Goal: Information Seeking & Learning: Check status

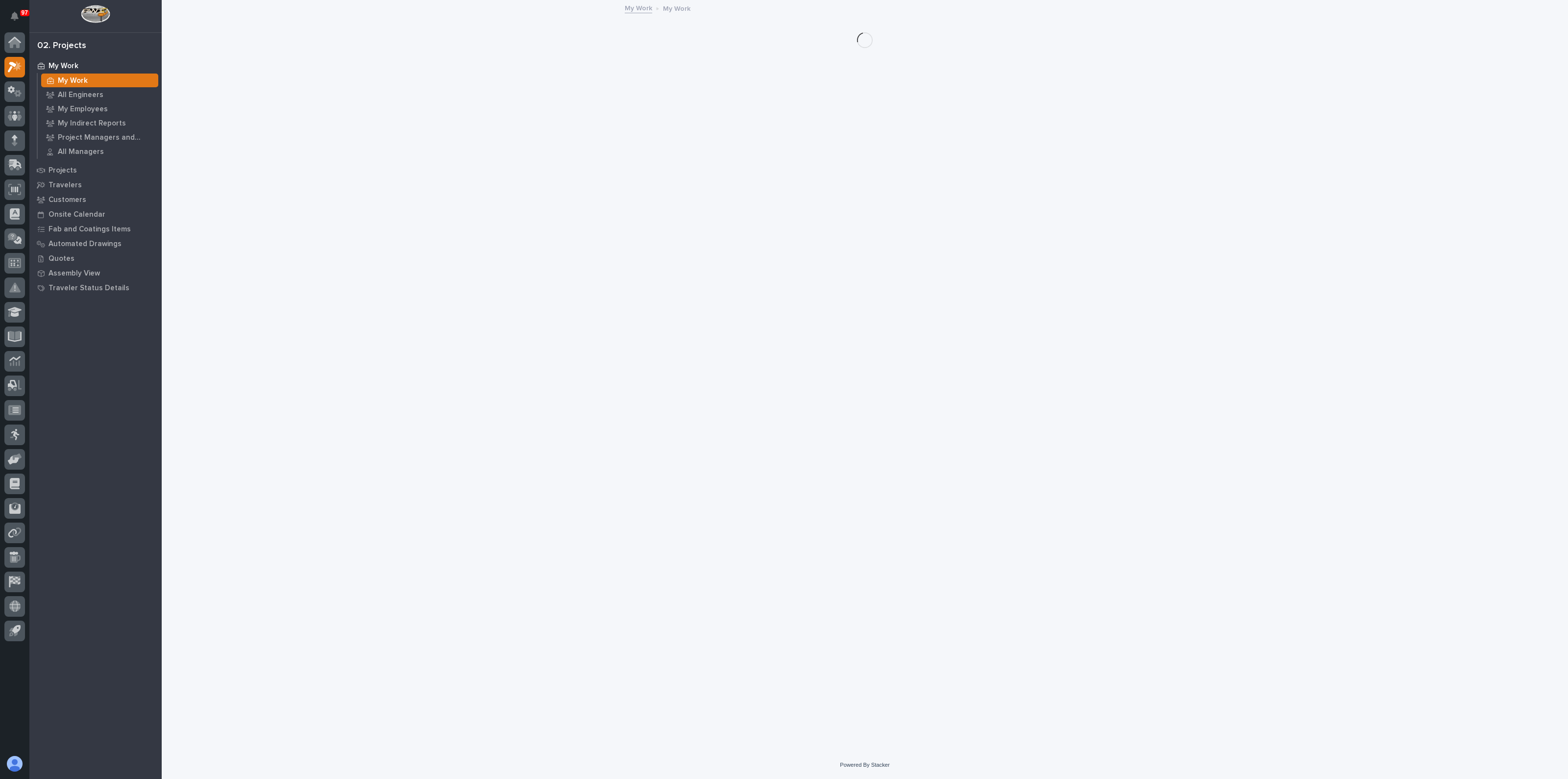
drag, startPoint x: 76, startPoint y: 81, endPoint x: 91, endPoint y: 81, distance: 15.0
click at [76, 81] on p "My Work" at bounding box center [73, 81] width 30 height 9
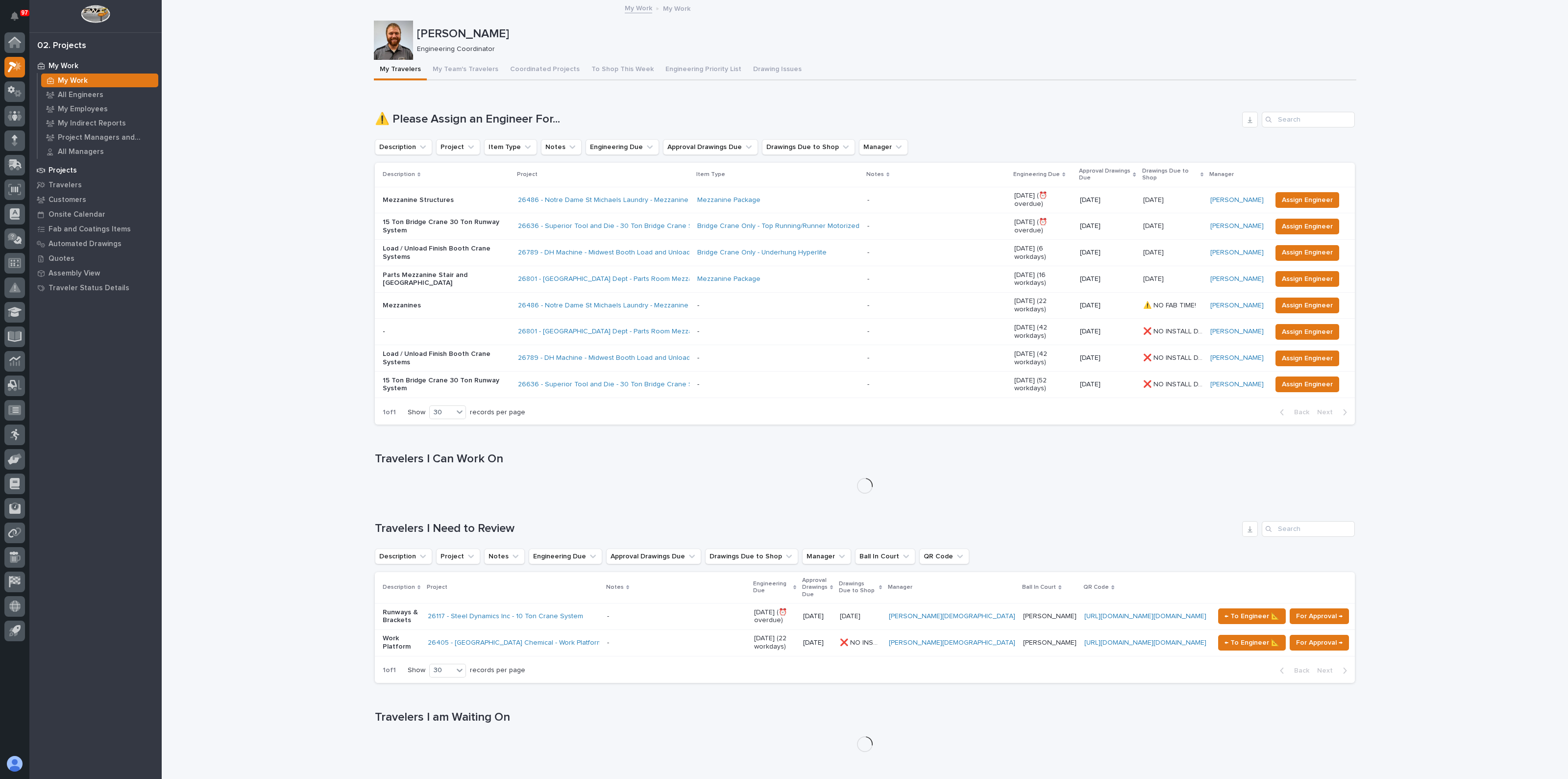
click at [82, 170] on div "Projects" at bounding box center [95, 171] width 127 height 14
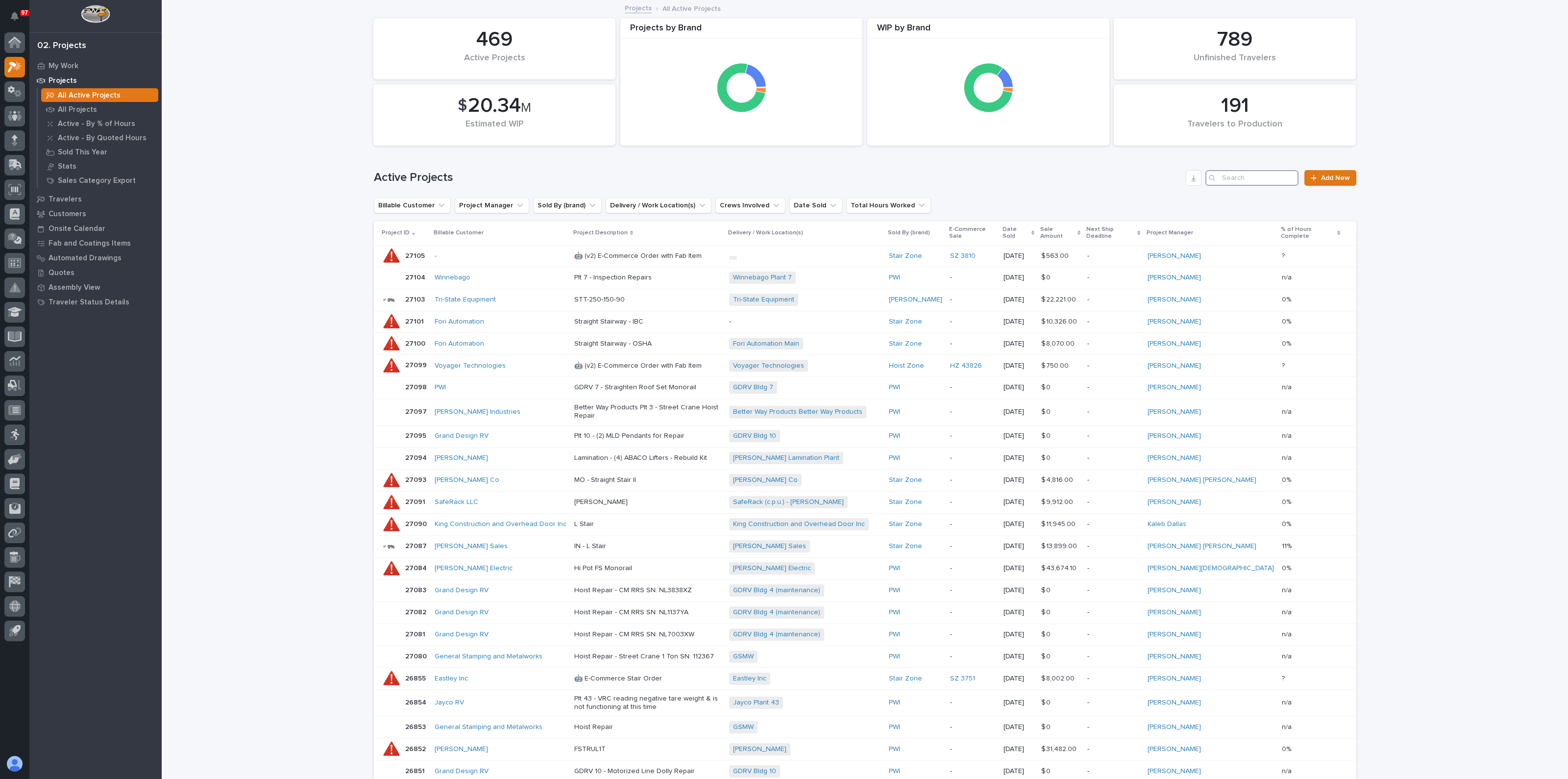
click at [1250, 177] on input "Search" at bounding box center [1252, 178] width 93 height 16
type input "renolit"
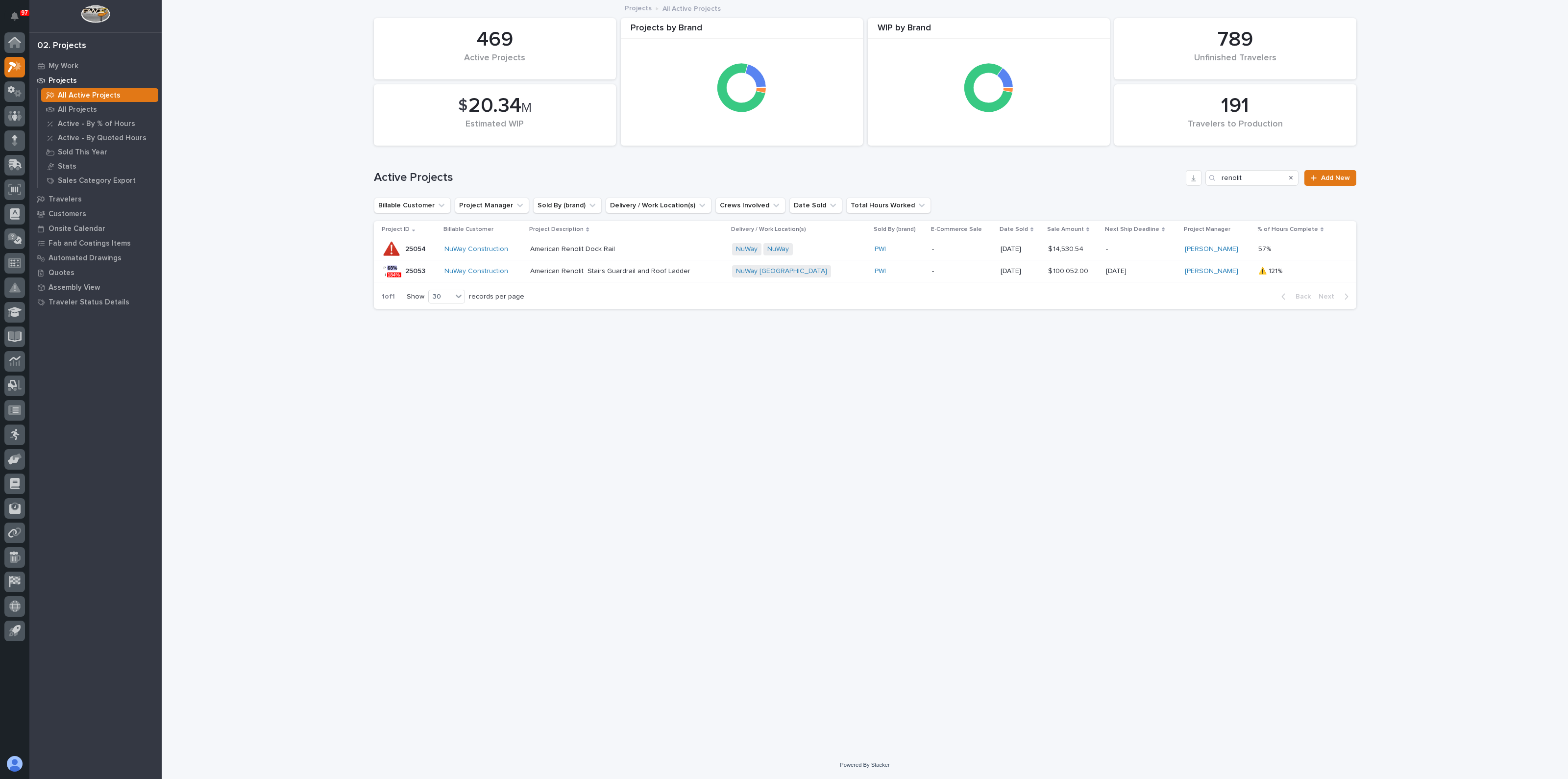
click at [558, 244] on div "American Renolit Dock Rail" at bounding box center [615, 249] width 171 height 11
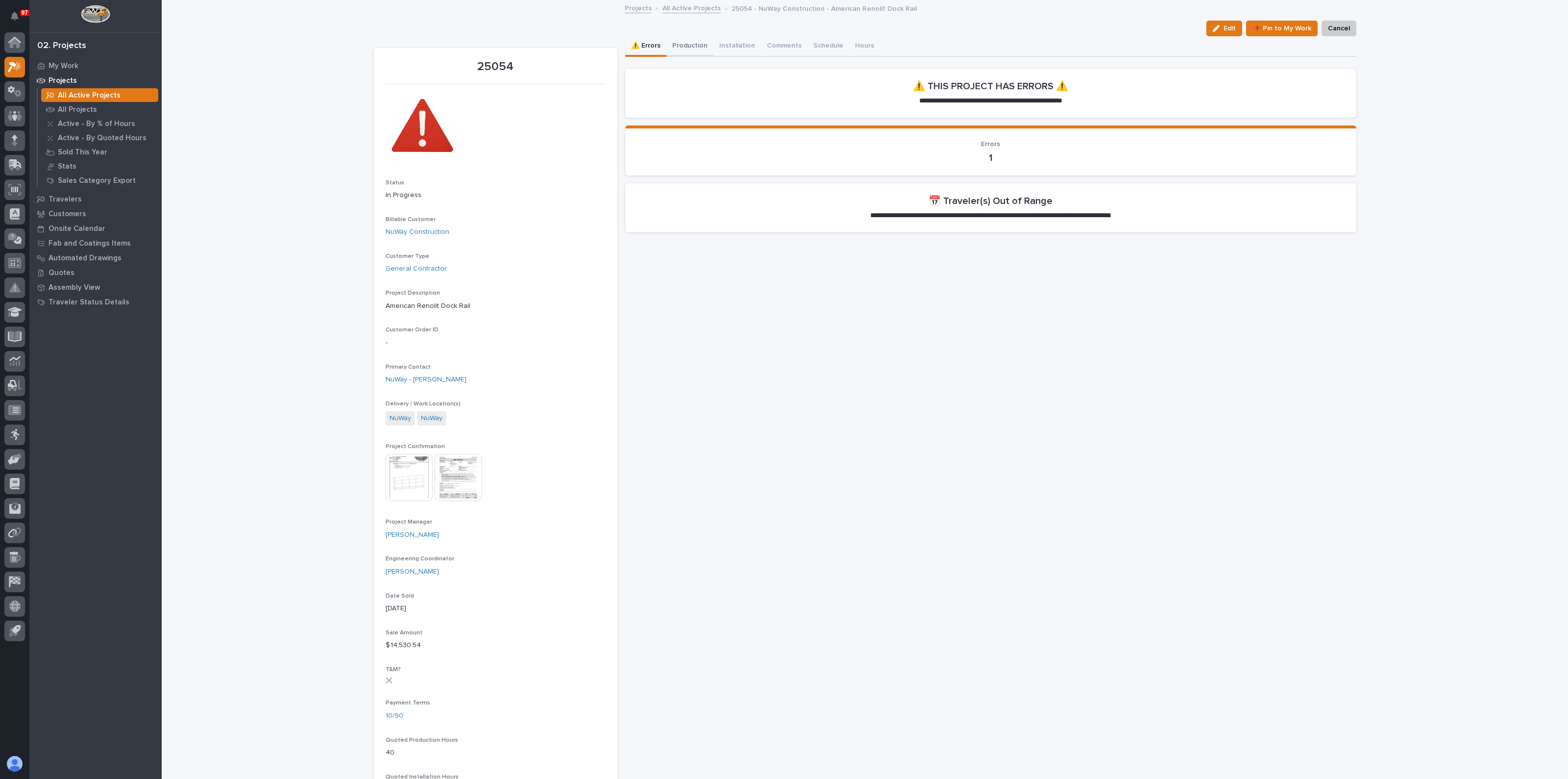
click at [674, 47] on button "Production" at bounding box center [690, 46] width 47 height 20
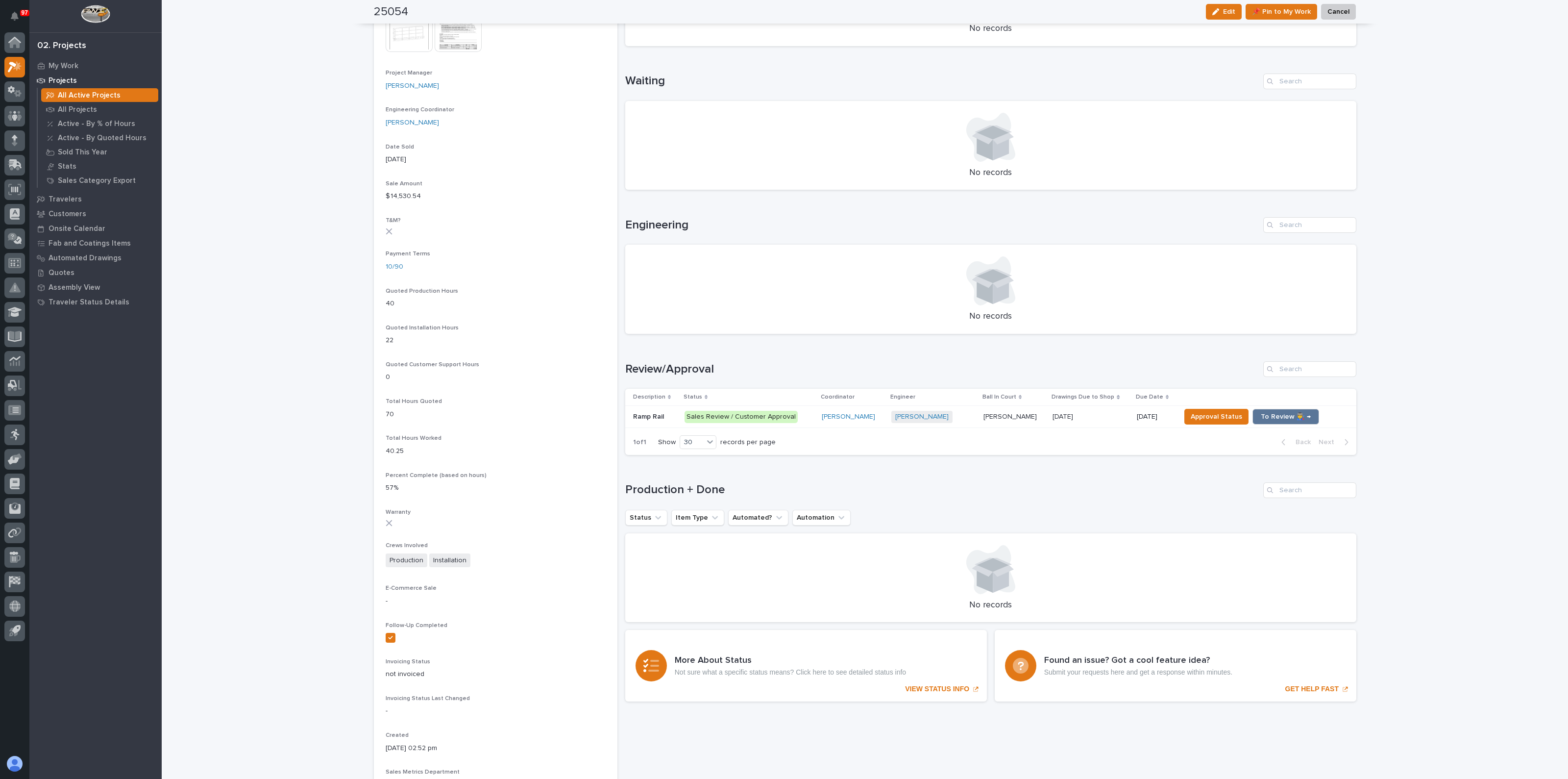
scroll to position [551, 0]
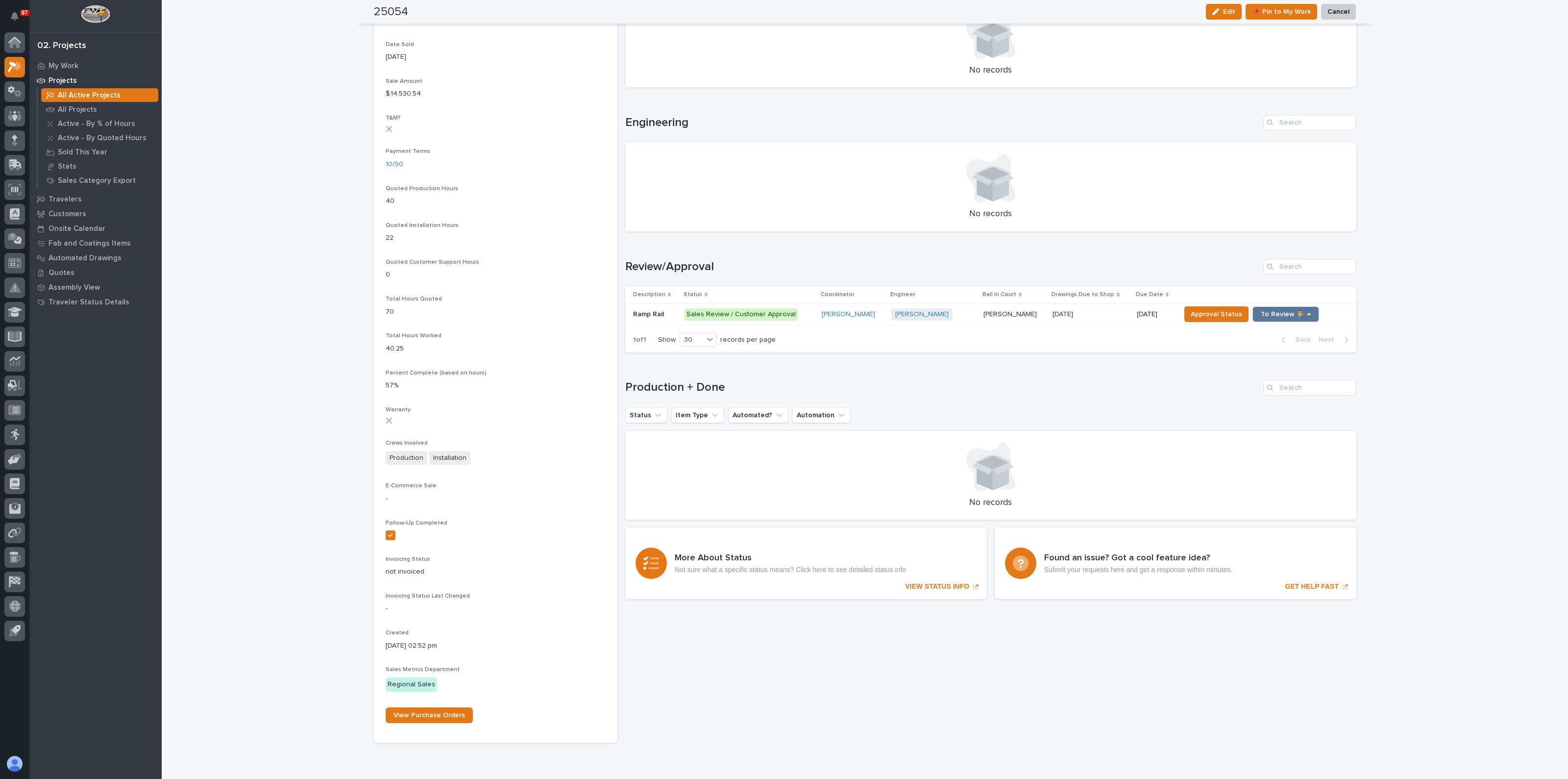
click at [646, 311] on p "Ramp Rail" at bounding box center [649, 314] width 33 height 11
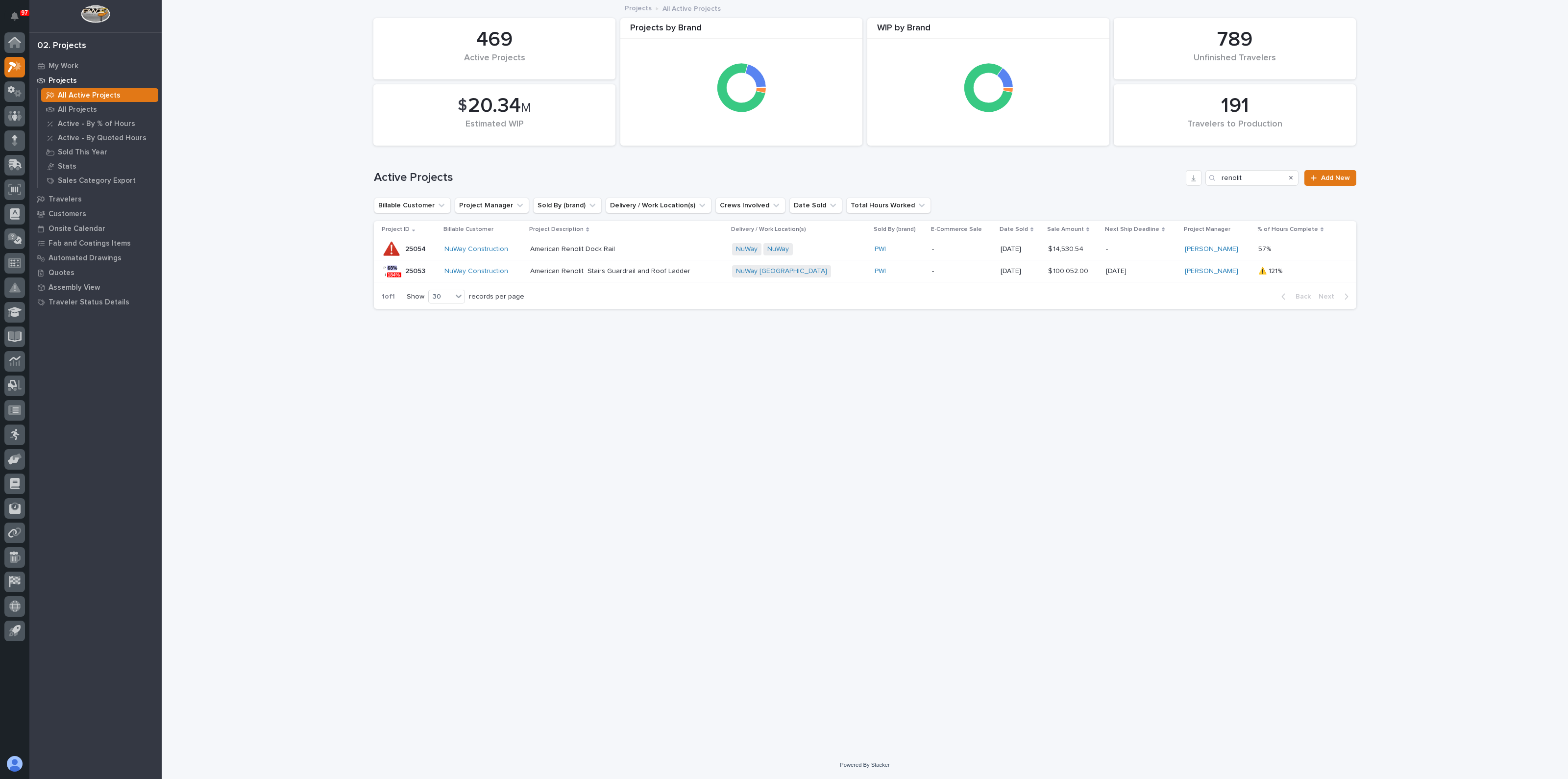
click at [564, 267] on p "American Renolit Stairs Guardrail and Roof Ladder" at bounding box center [615, 271] width 171 height 8
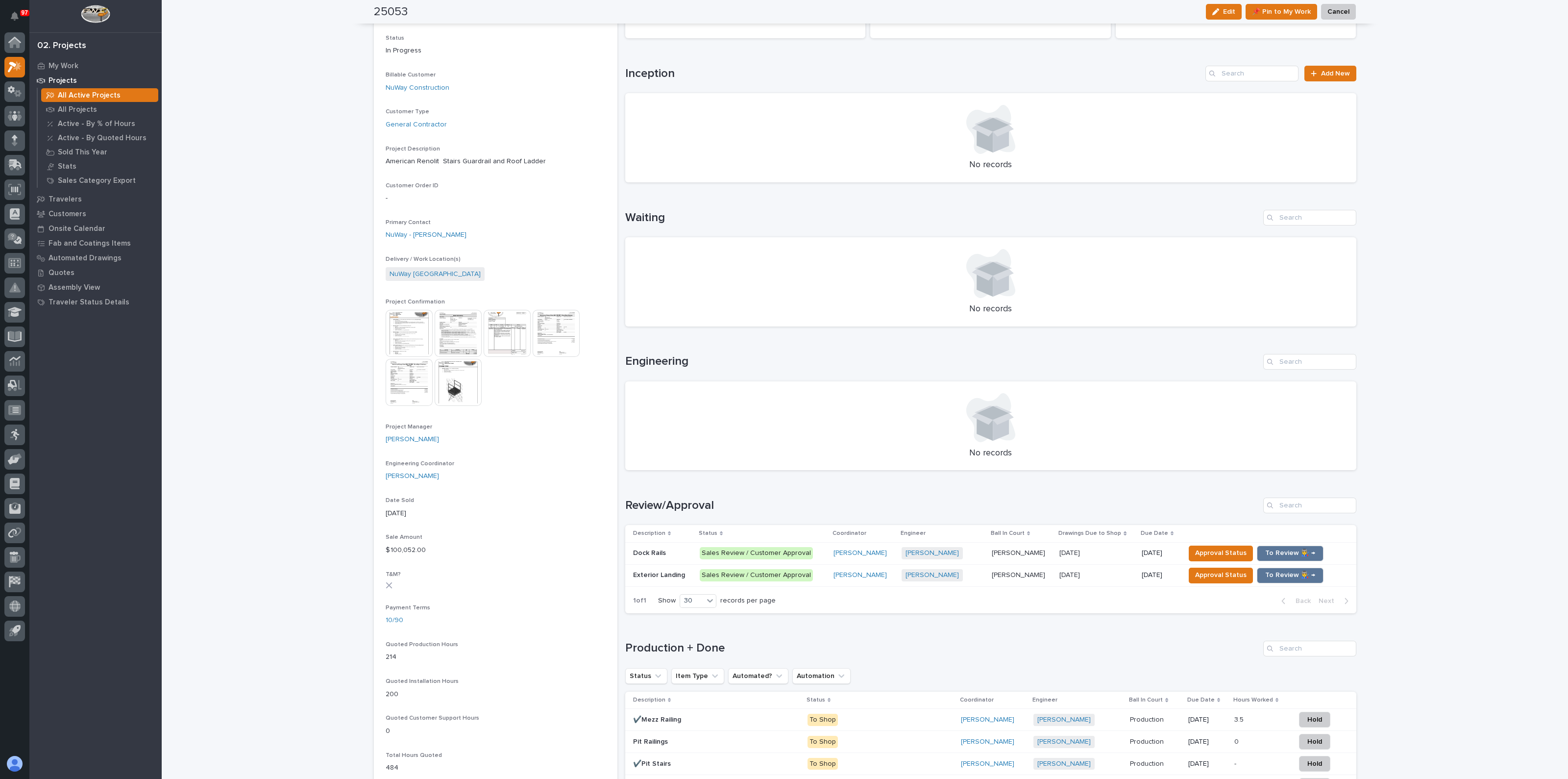
scroll to position [184, 0]
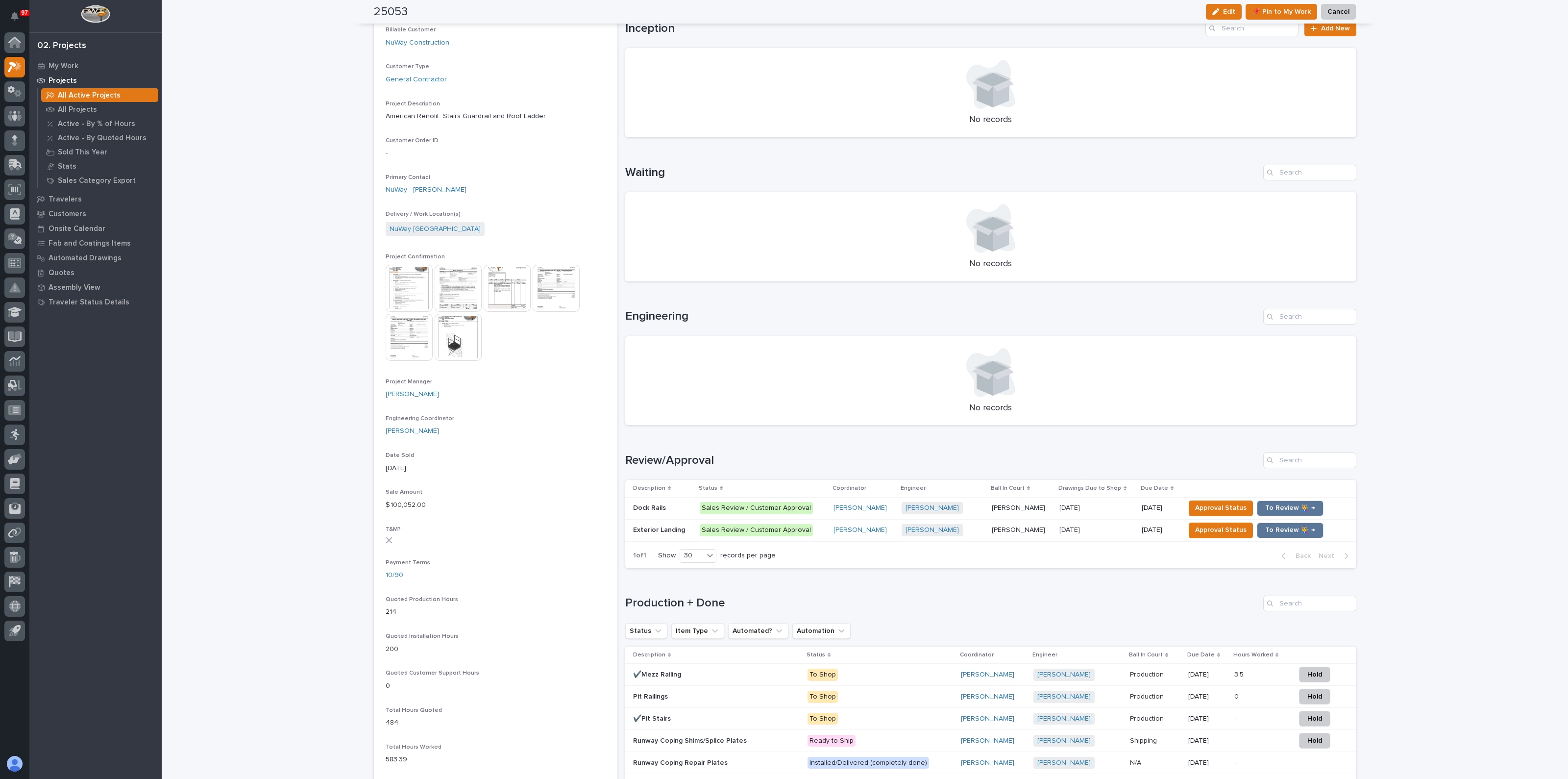
click at [651, 503] on p "Dock Rails" at bounding box center [650, 507] width 35 height 11
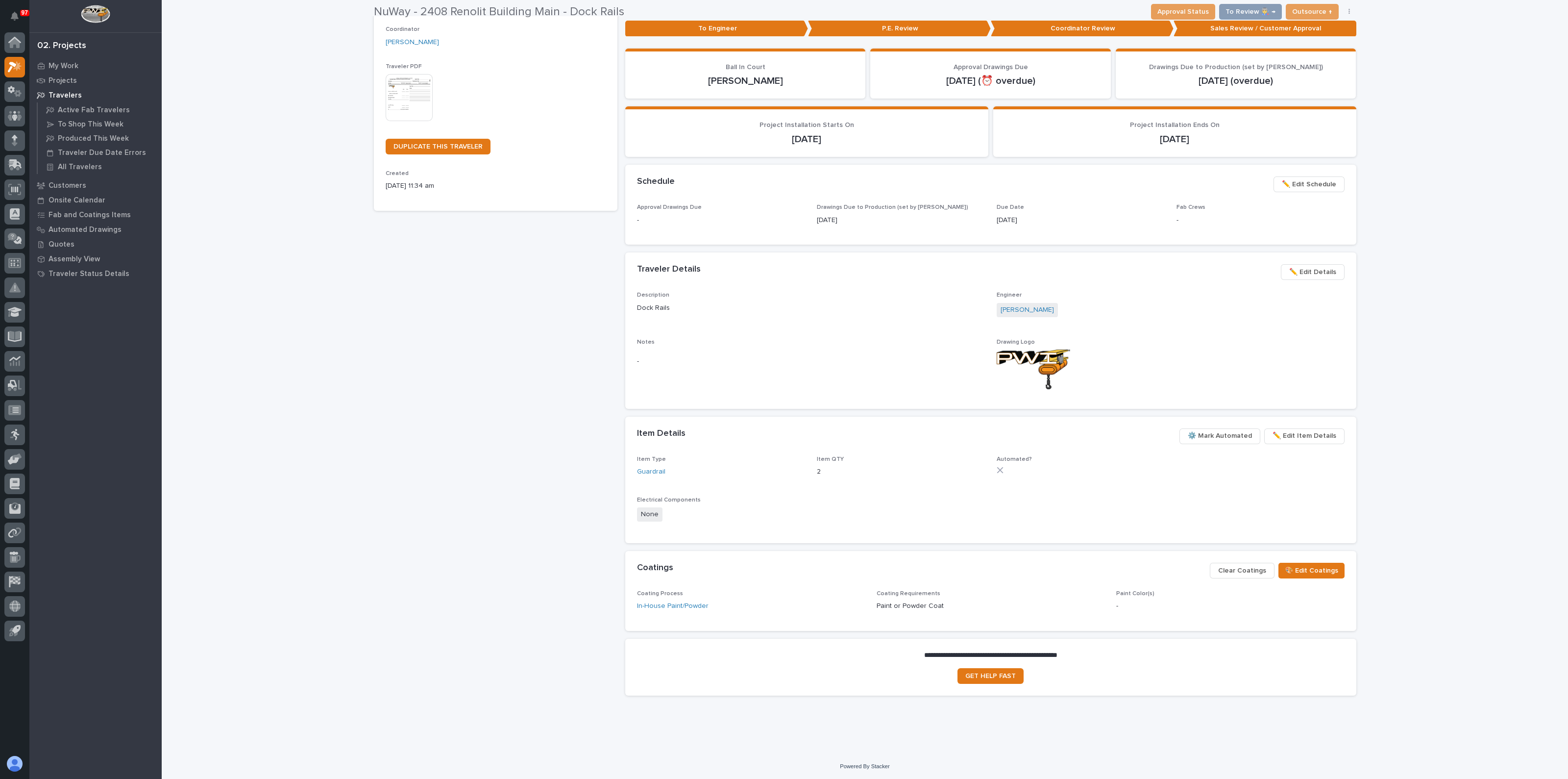
scroll to position [174, 0]
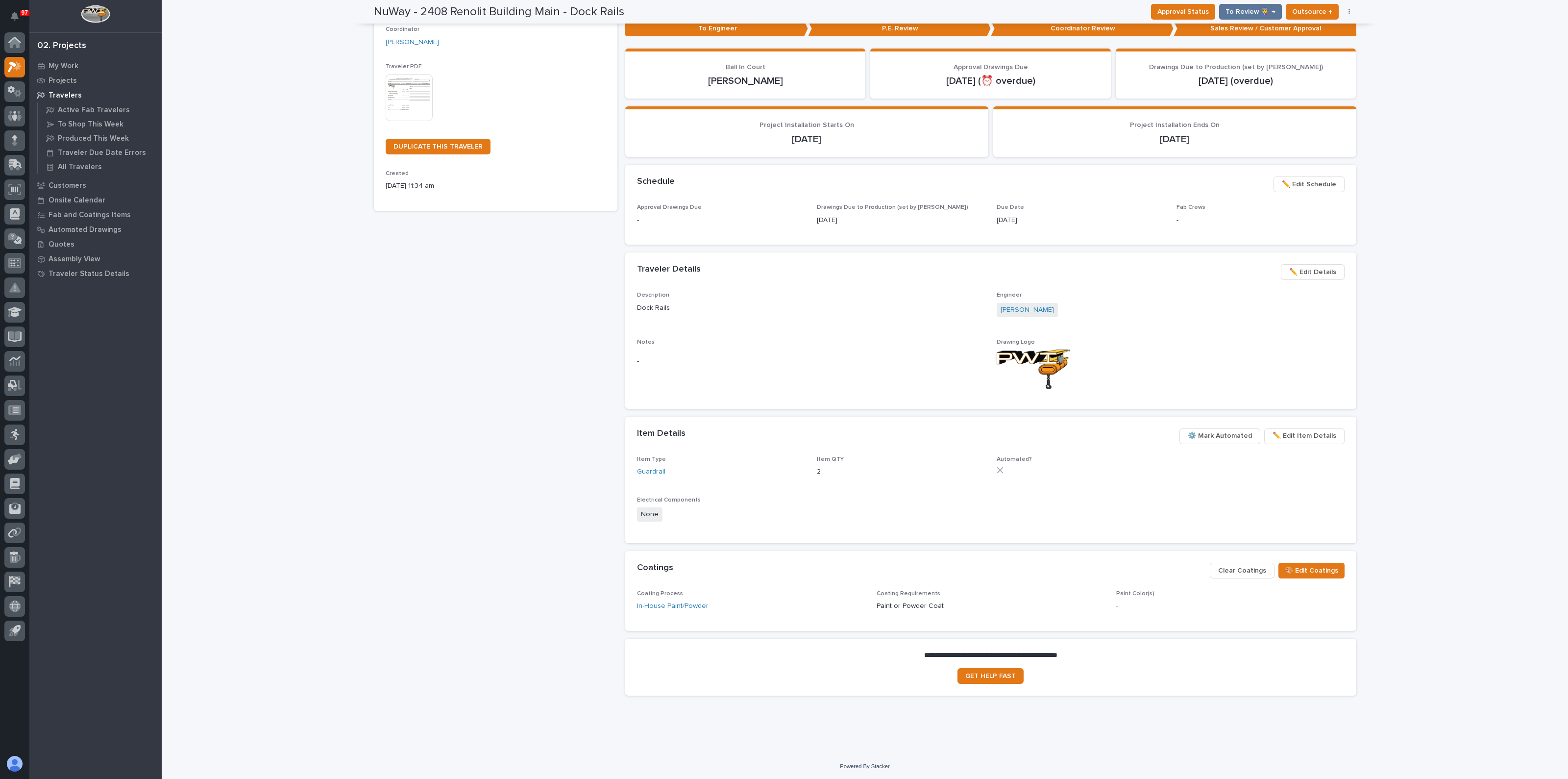
click at [402, 90] on img at bounding box center [410, 98] width 47 height 47
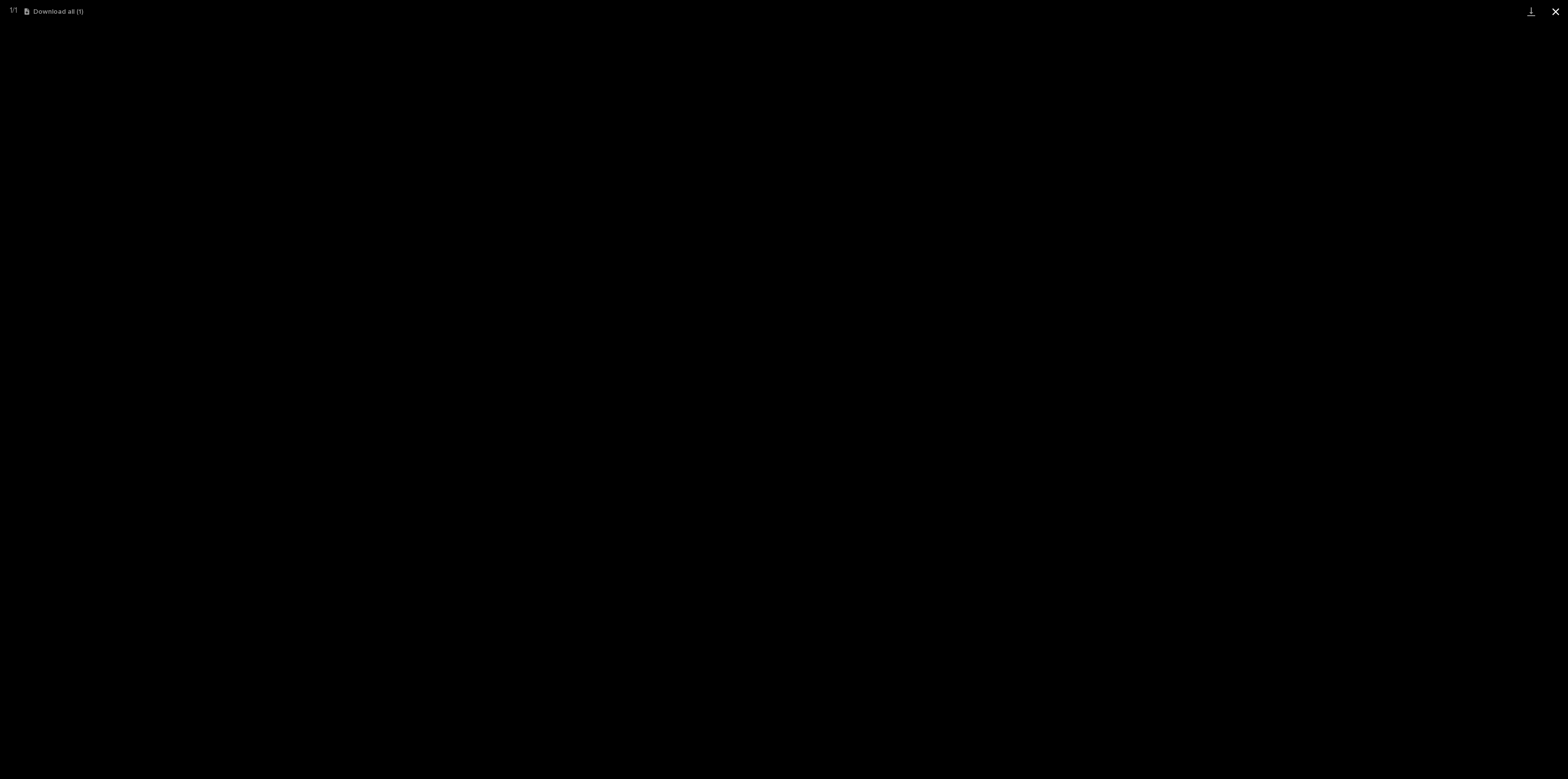
click at [1552, 13] on button "Close gallery" at bounding box center [1556, 11] width 25 height 23
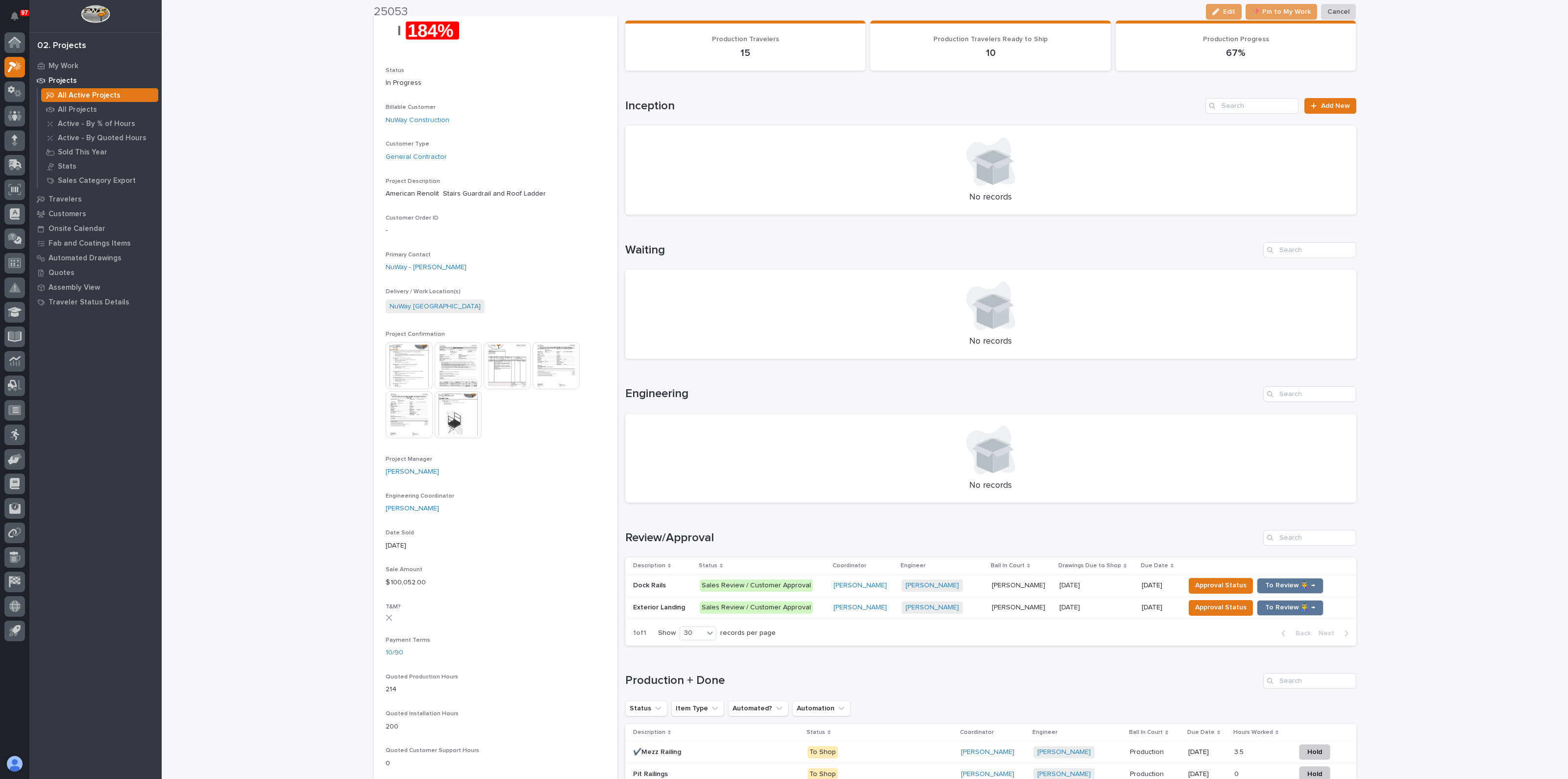
scroll to position [122, 0]
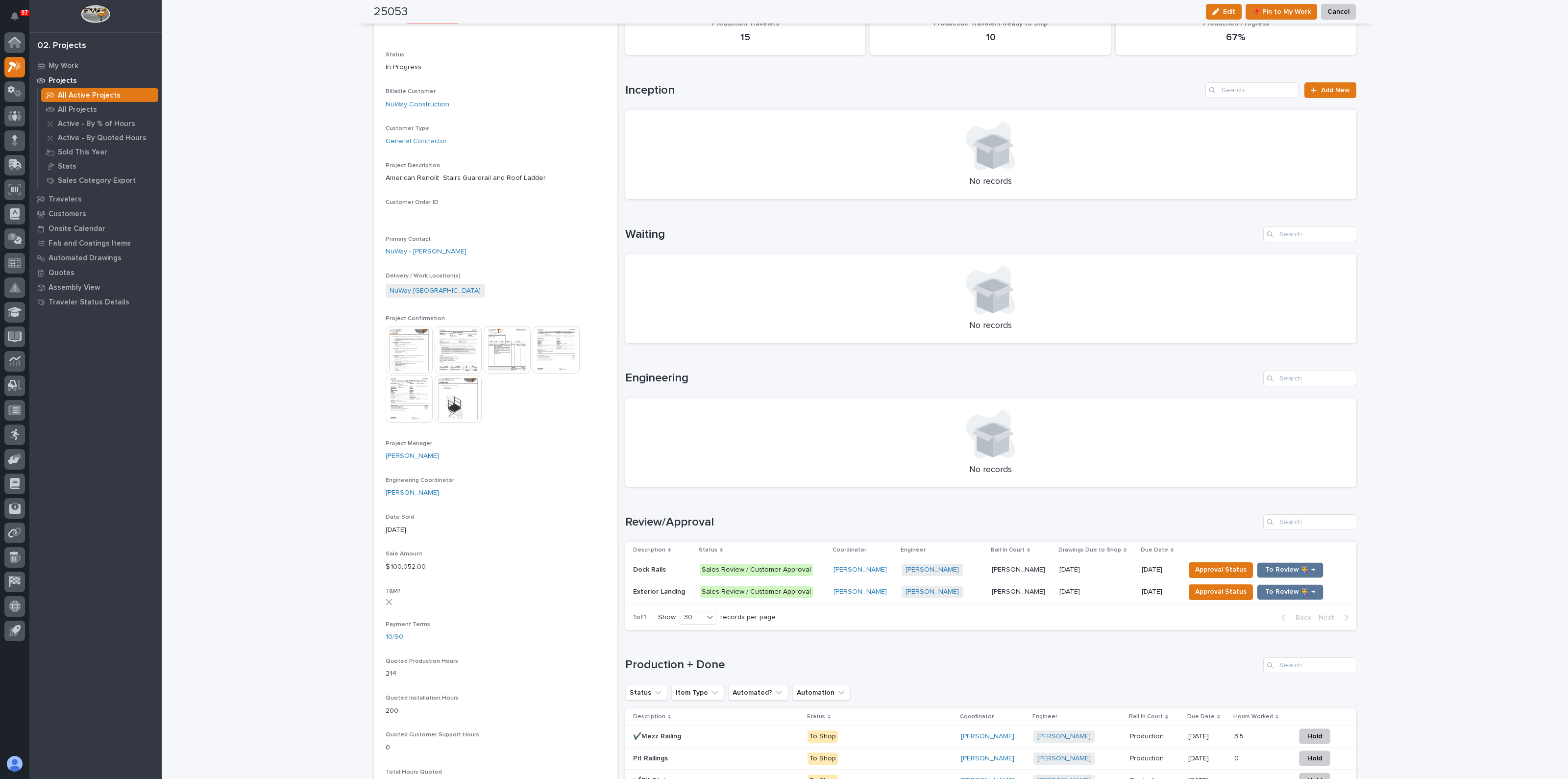
click at [648, 570] on p "Dock Rails" at bounding box center [650, 569] width 35 height 11
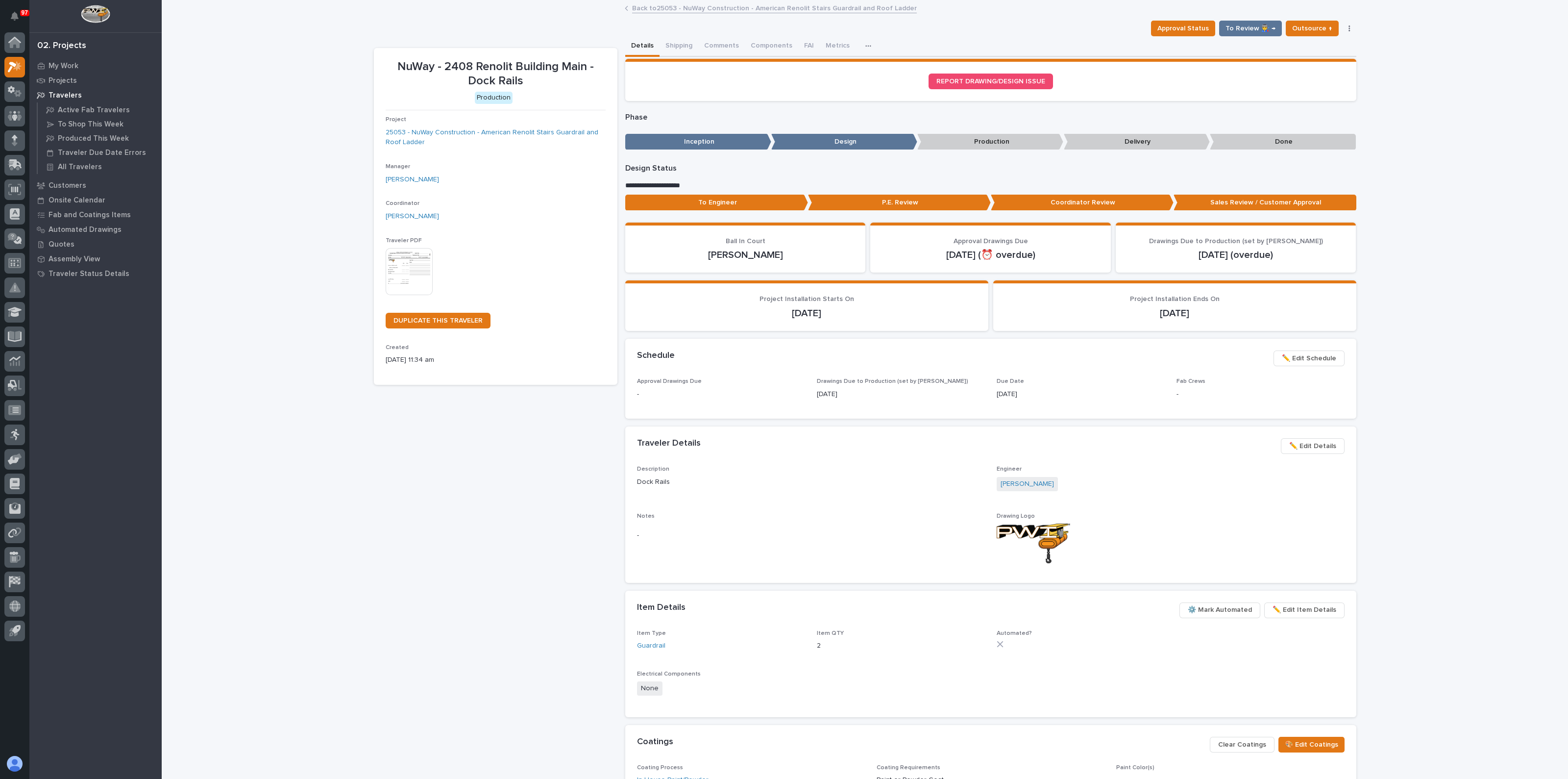
click at [387, 266] on img at bounding box center [410, 272] width 47 height 47
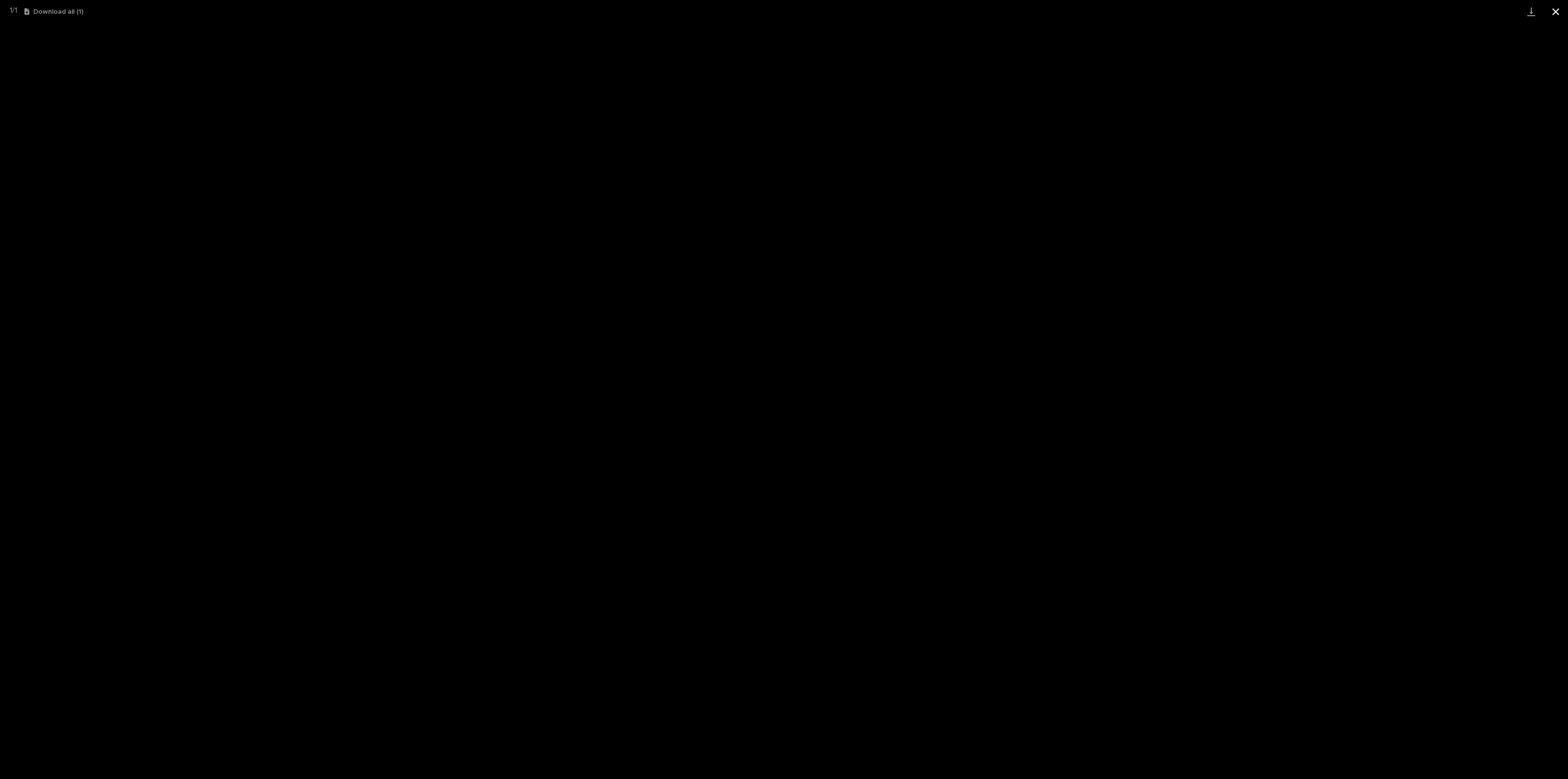
click at [1557, 12] on button "Close gallery" at bounding box center [1556, 11] width 25 height 23
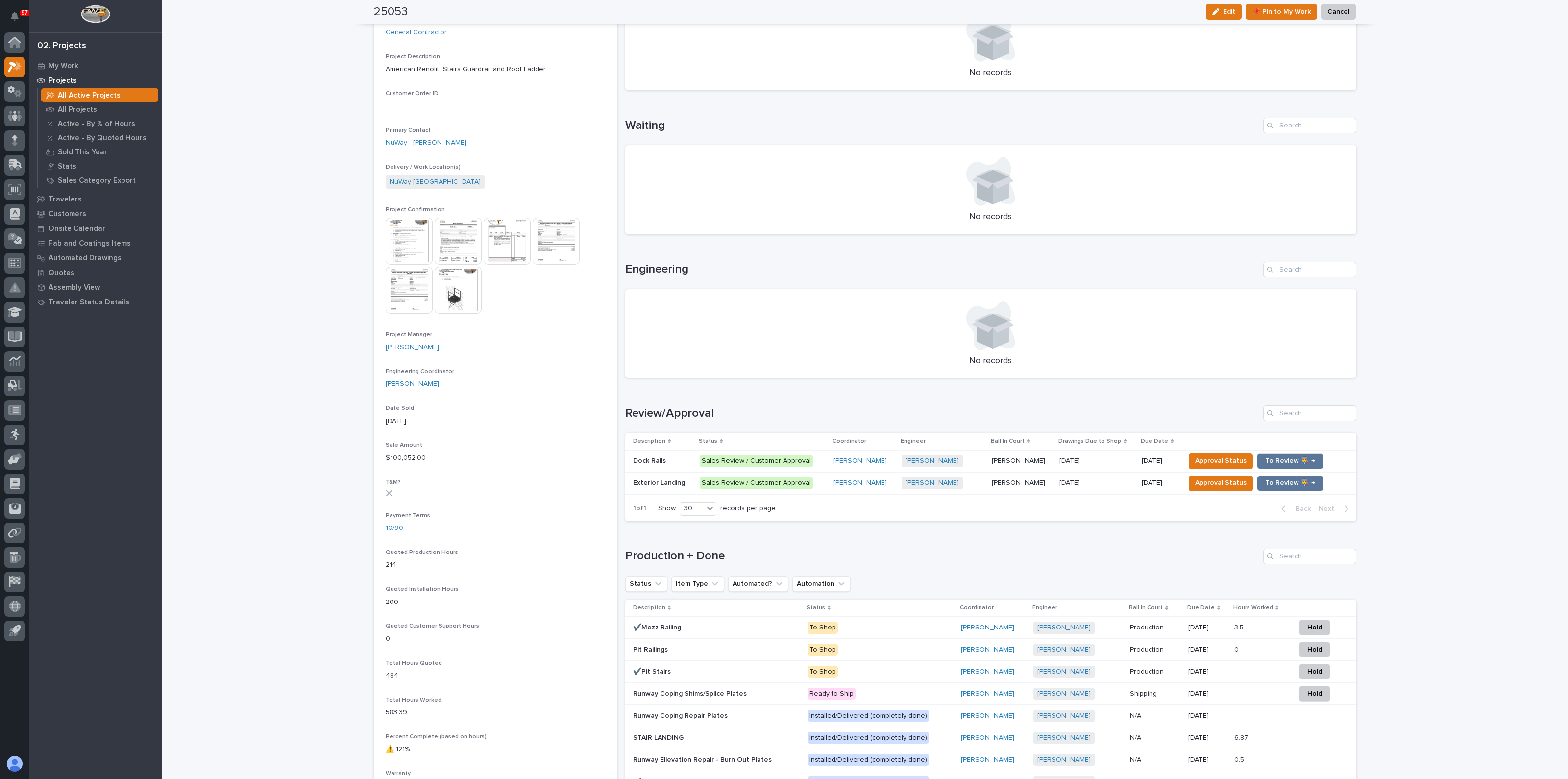
scroll to position [244, 0]
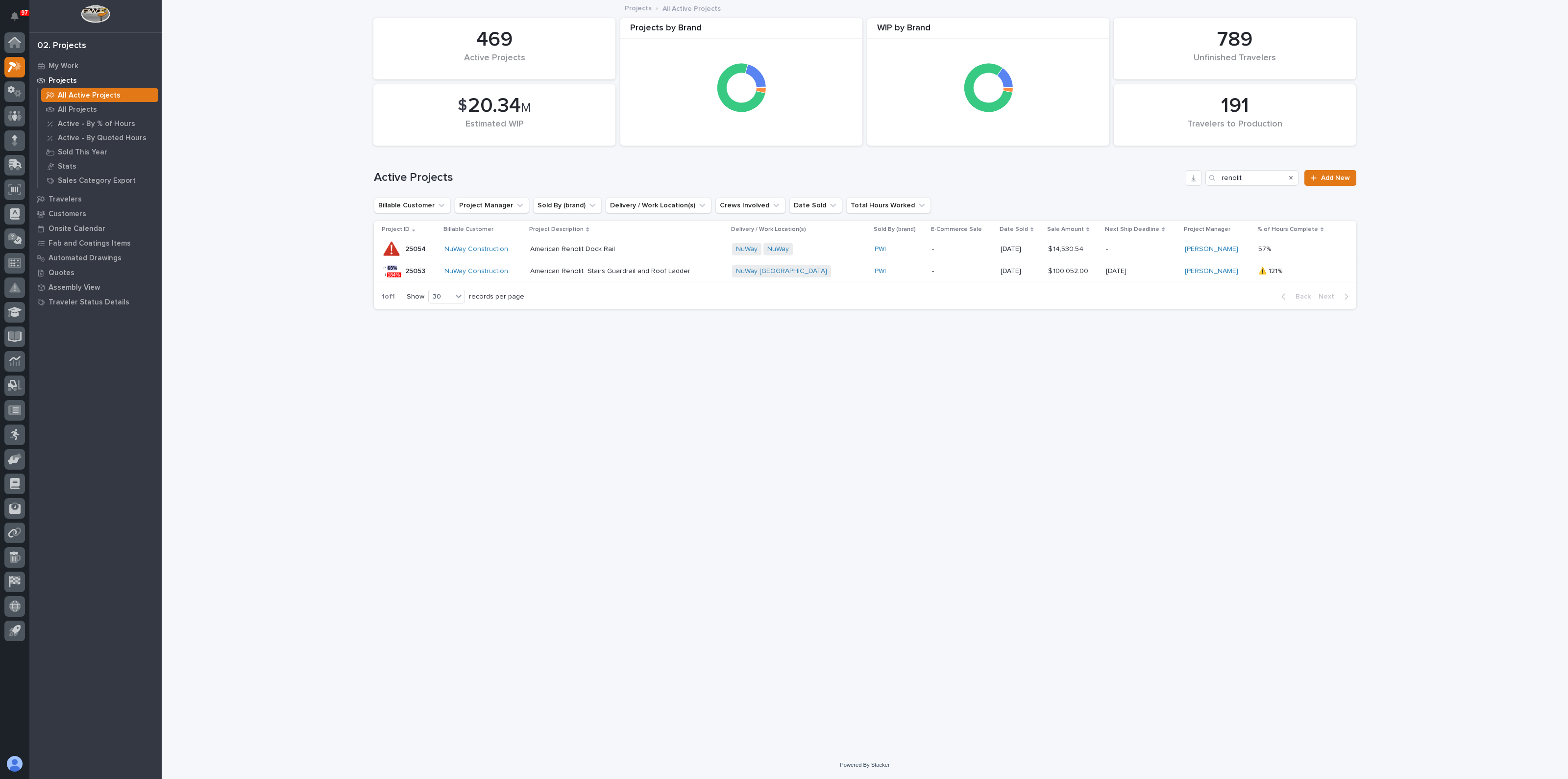
click at [577, 248] on p "American Renolit Dock Rail" at bounding box center [615, 249] width 171 height 8
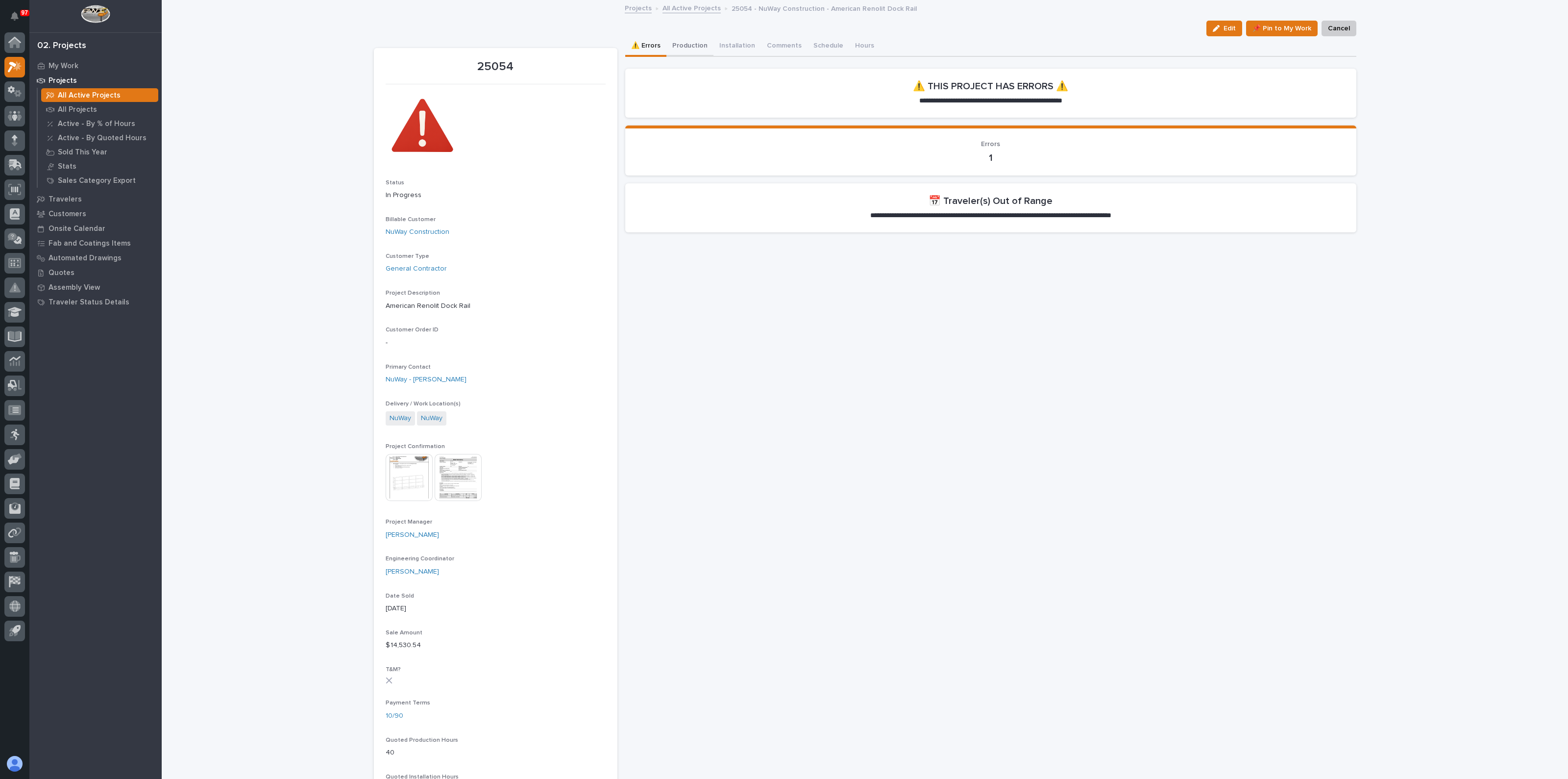
click at [688, 47] on button "Production" at bounding box center [690, 46] width 47 height 20
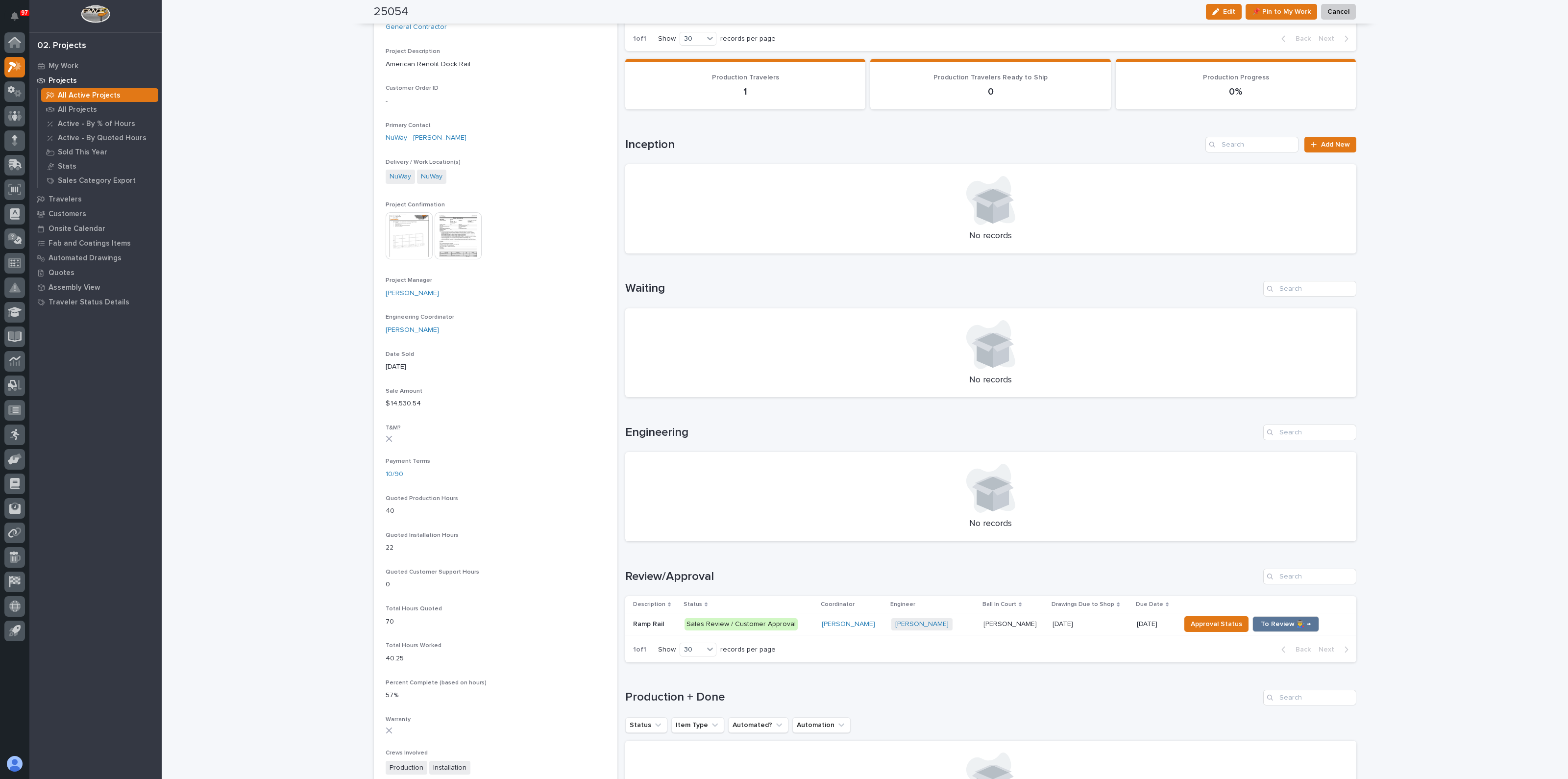
scroll to position [244, 0]
click at [638, 619] on p "Ramp Rail" at bounding box center [649, 621] width 33 height 11
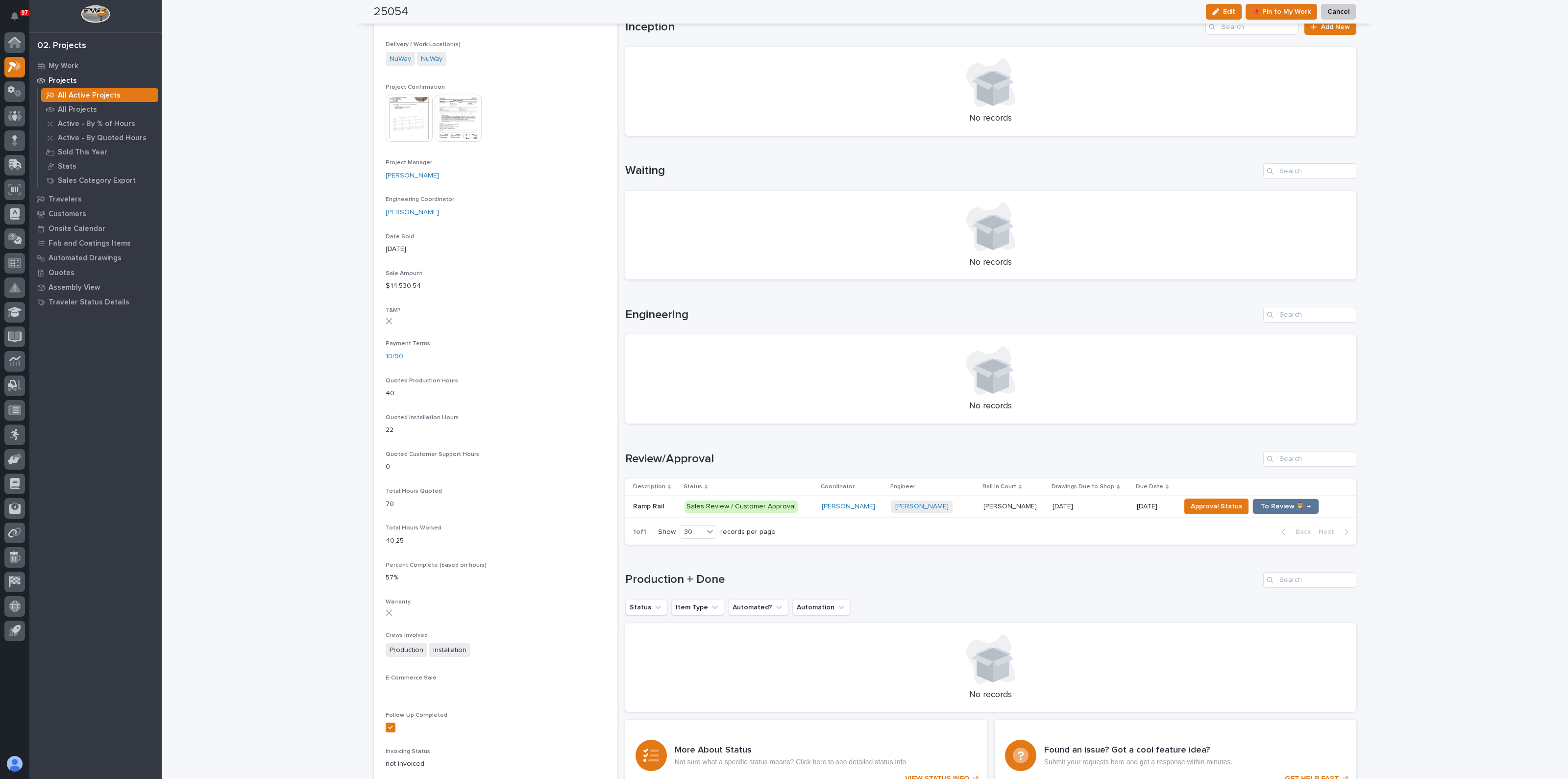
scroll to position [368, 0]
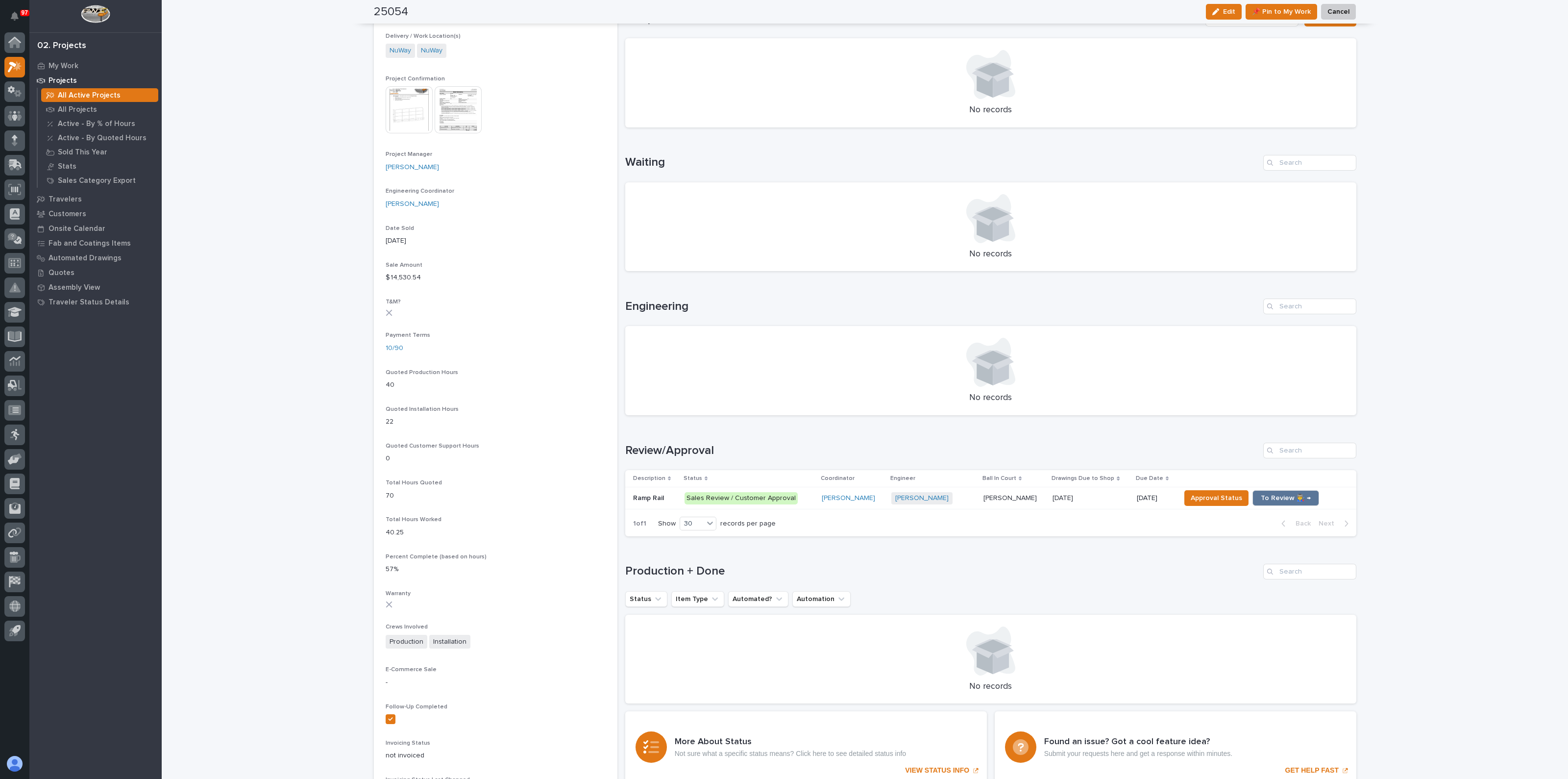
click at [642, 497] on p "Ramp Rail" at bounding box center [649, 498] width 33 height 11
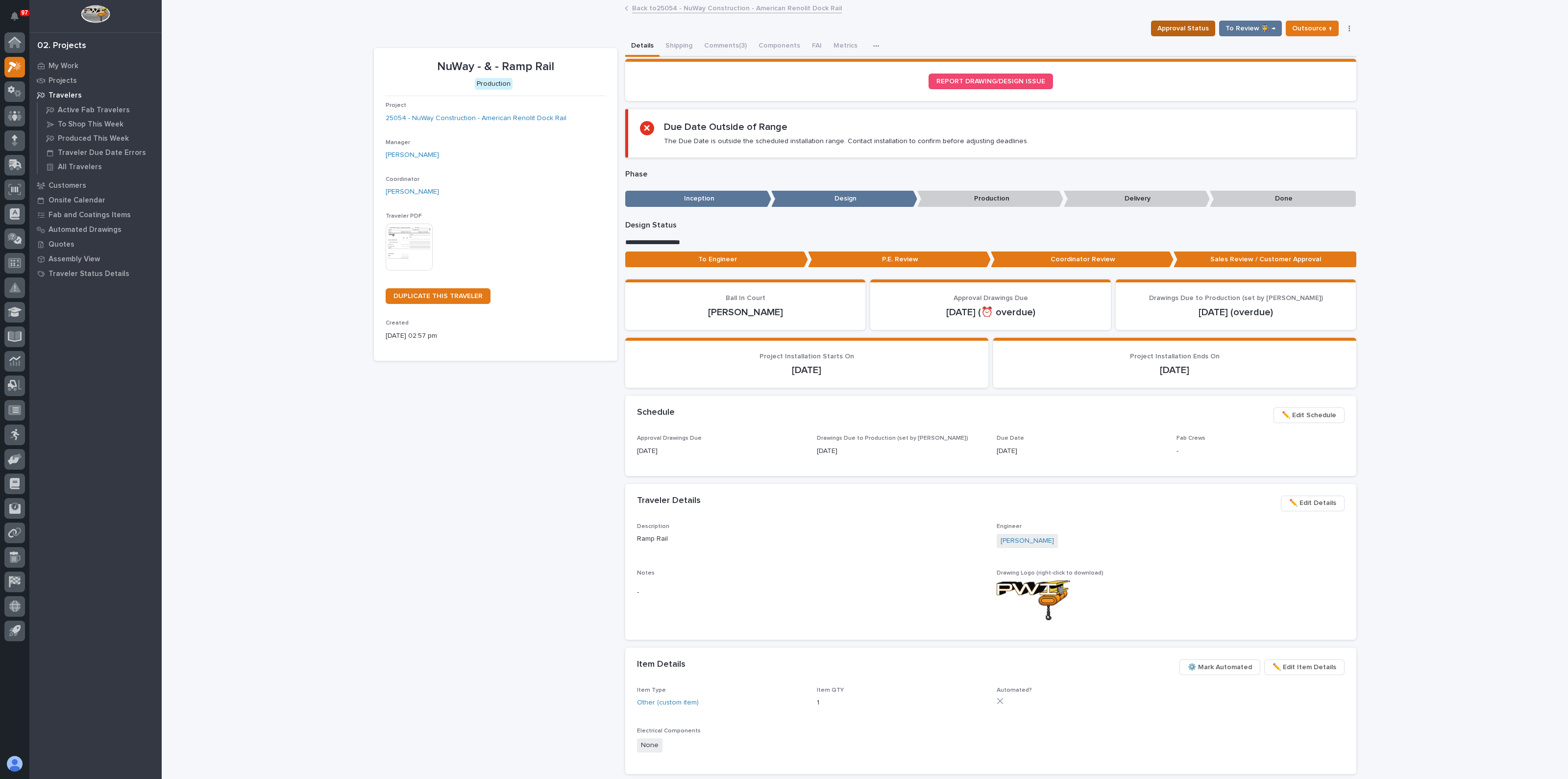
click at [1187, 27] on span "Approval Status" at bounding box center [1183, 28] width 52 height 11
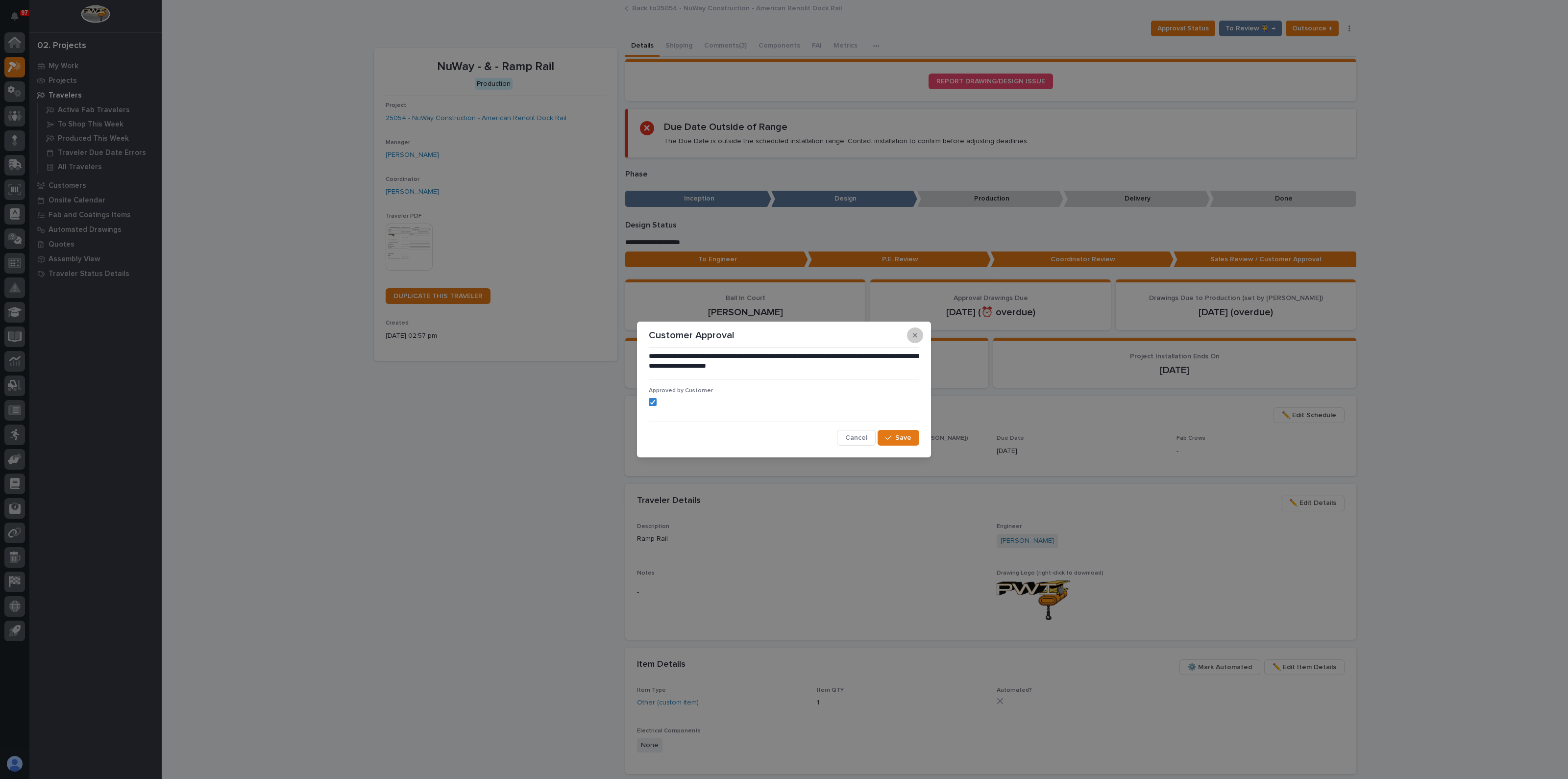
click at [917, 337] on icon "button" at bounding box center [915, 335] width 4 height 4
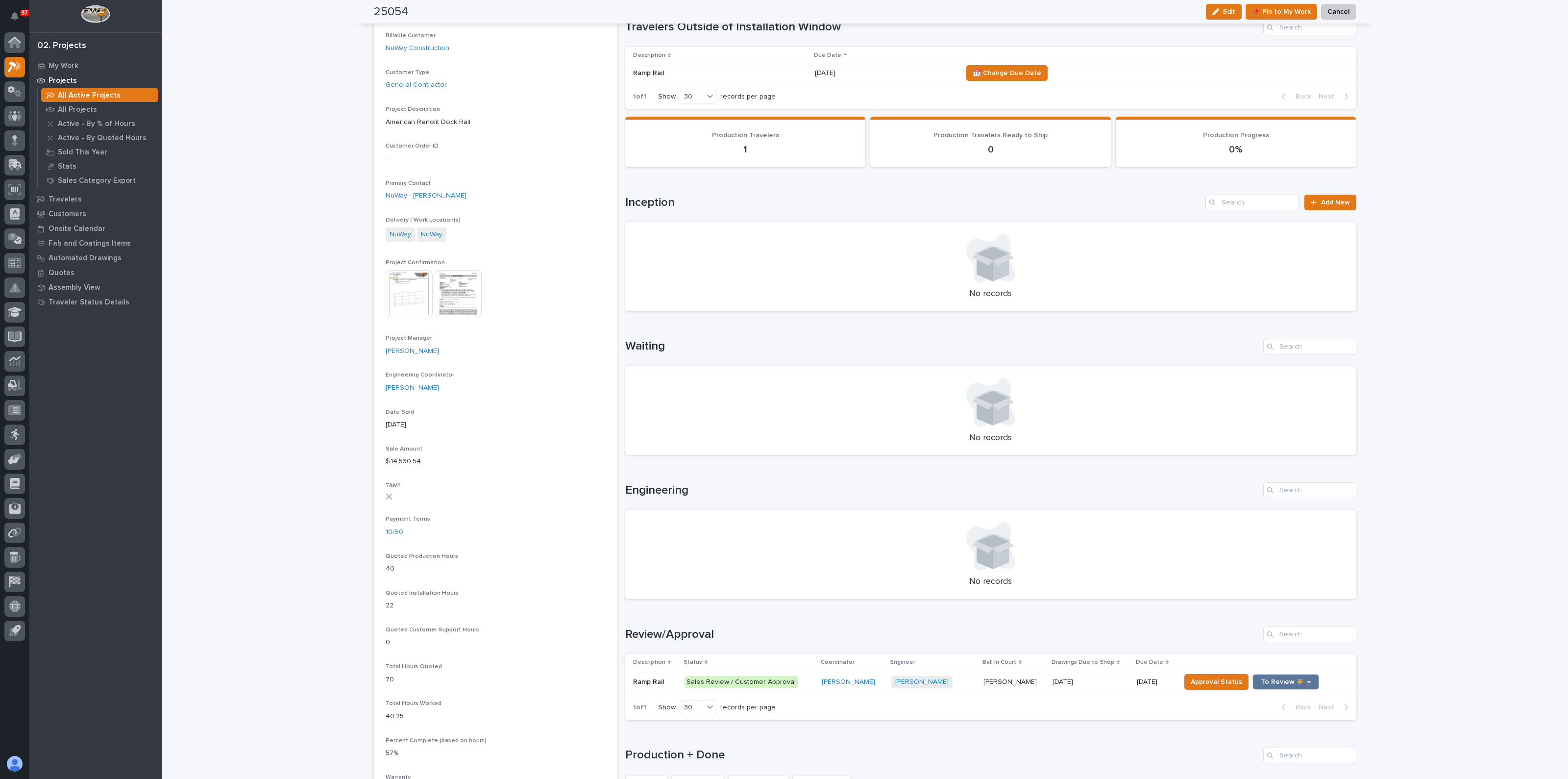
scroll to position [244, 0]
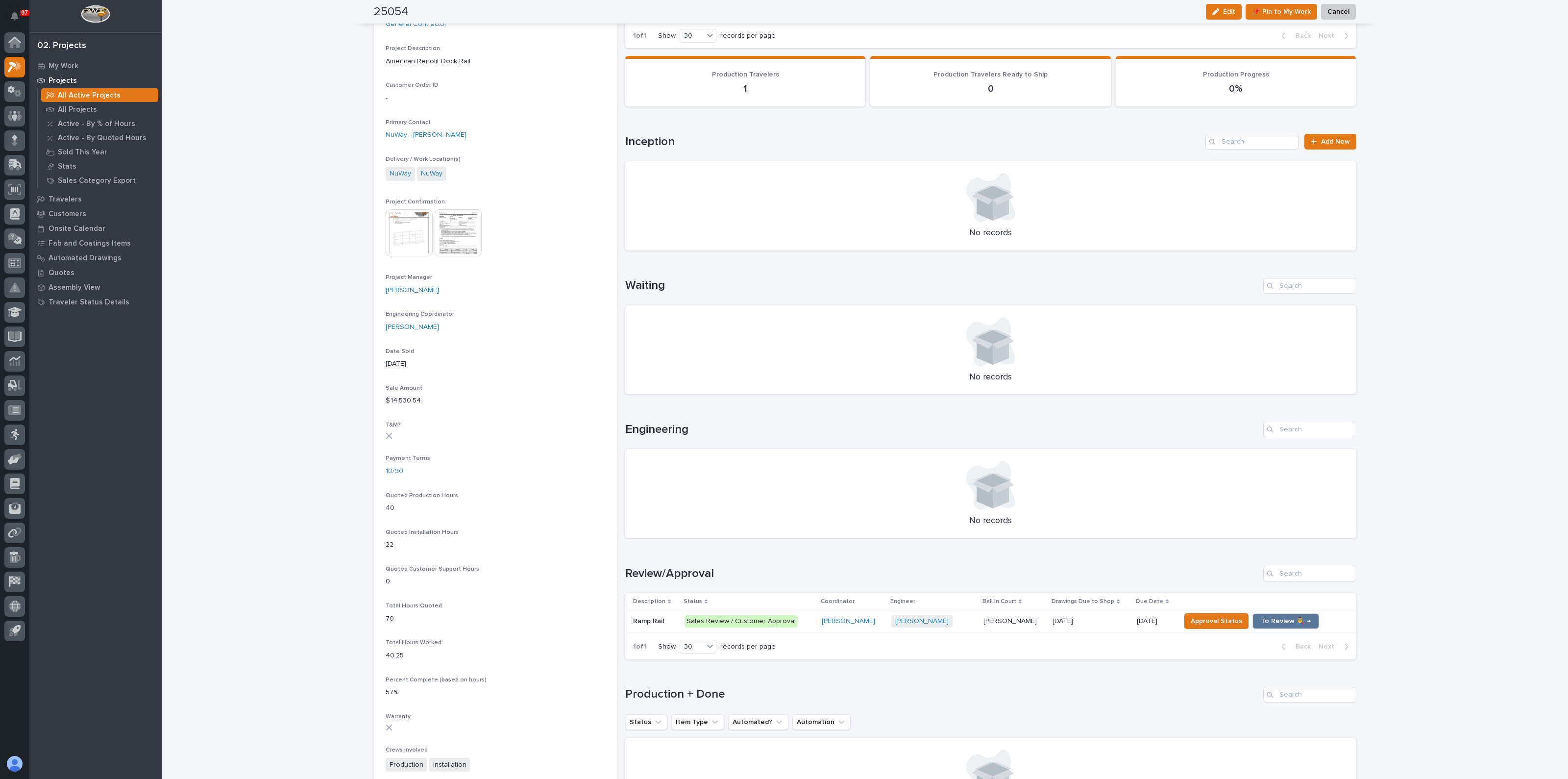
drag, startPoint x: 671, startPoint y: 438, endPoint x: 675, endPoint y: 433, distance: 6.4
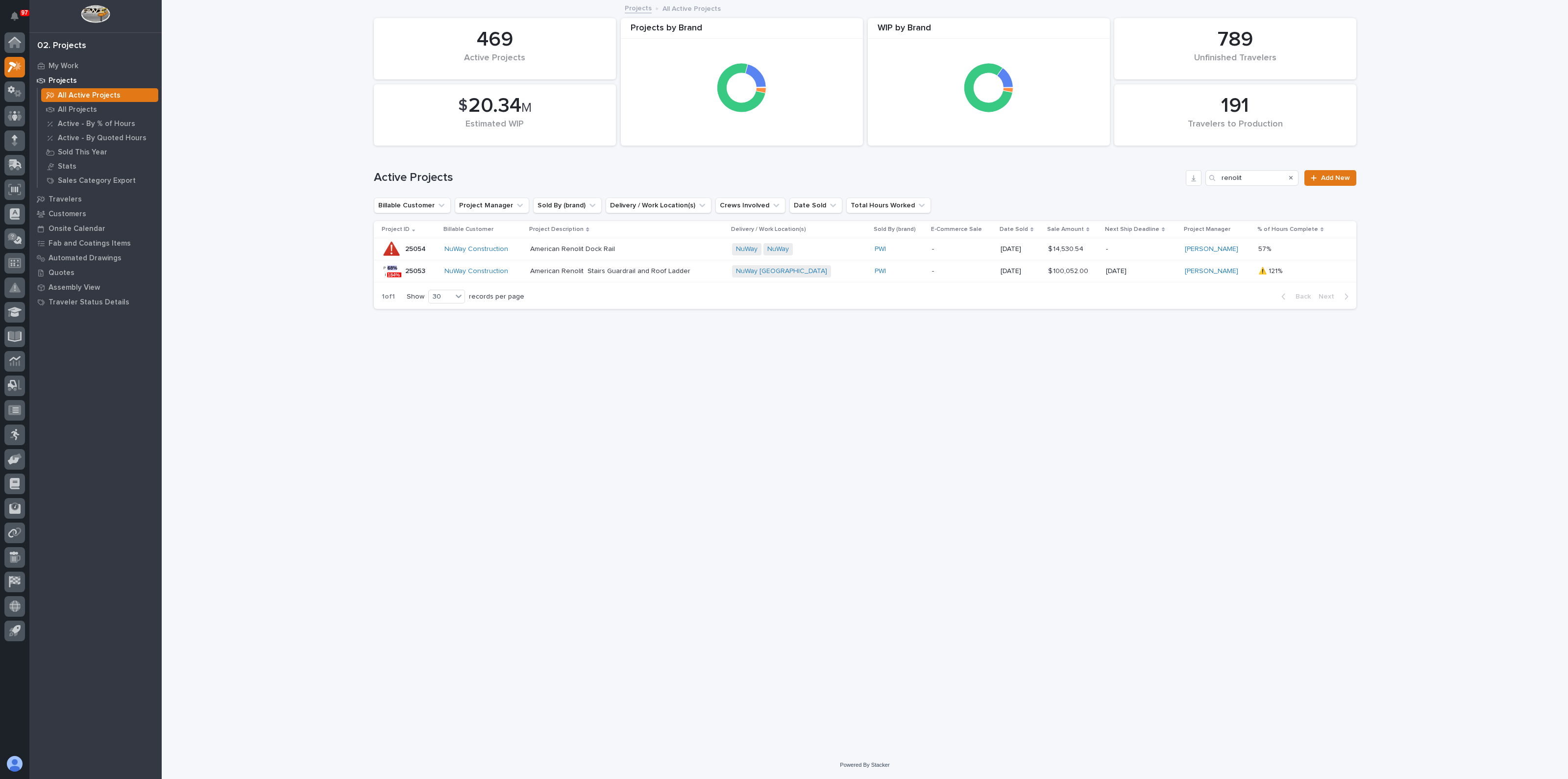
click at [583, 266] on div "American Renolit Stairs Guardrail and Roof Ladder" at bounding box center [615, 271] width 171 height 11
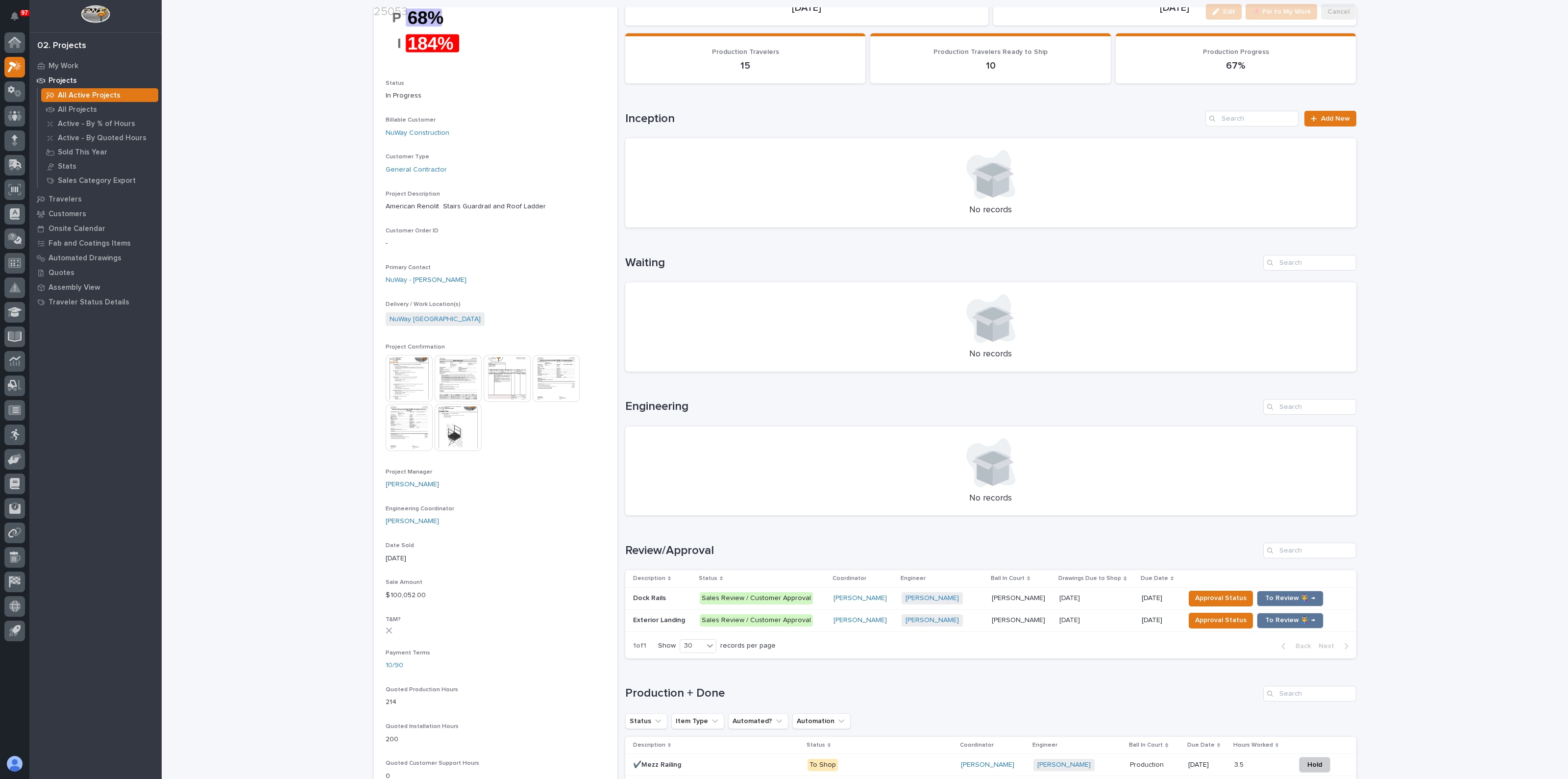
scroll to position [184, 0]
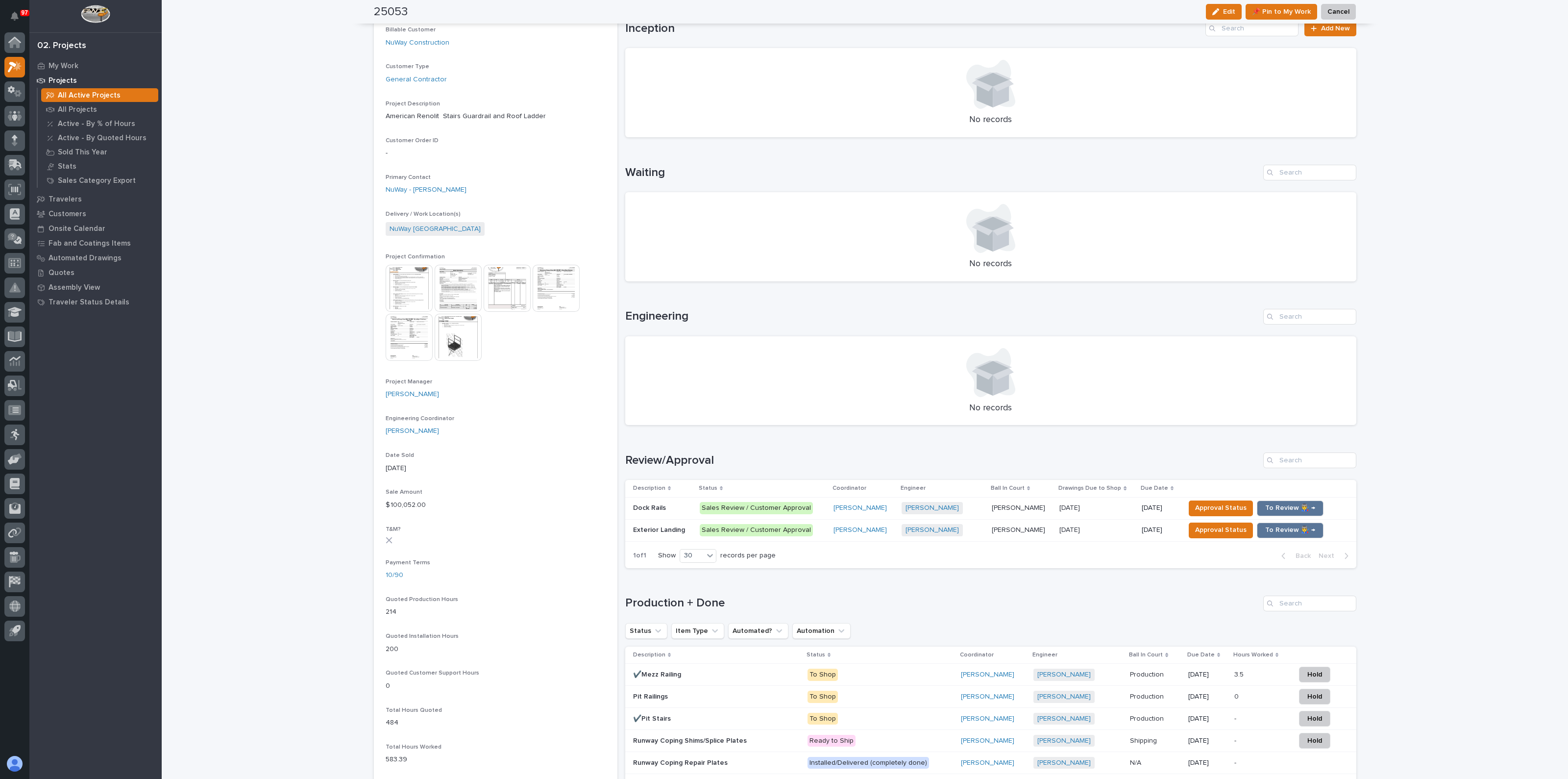
click at [664, 530] on p "Exterior Landing" at bounding box center [659, 529] width 54 height 11
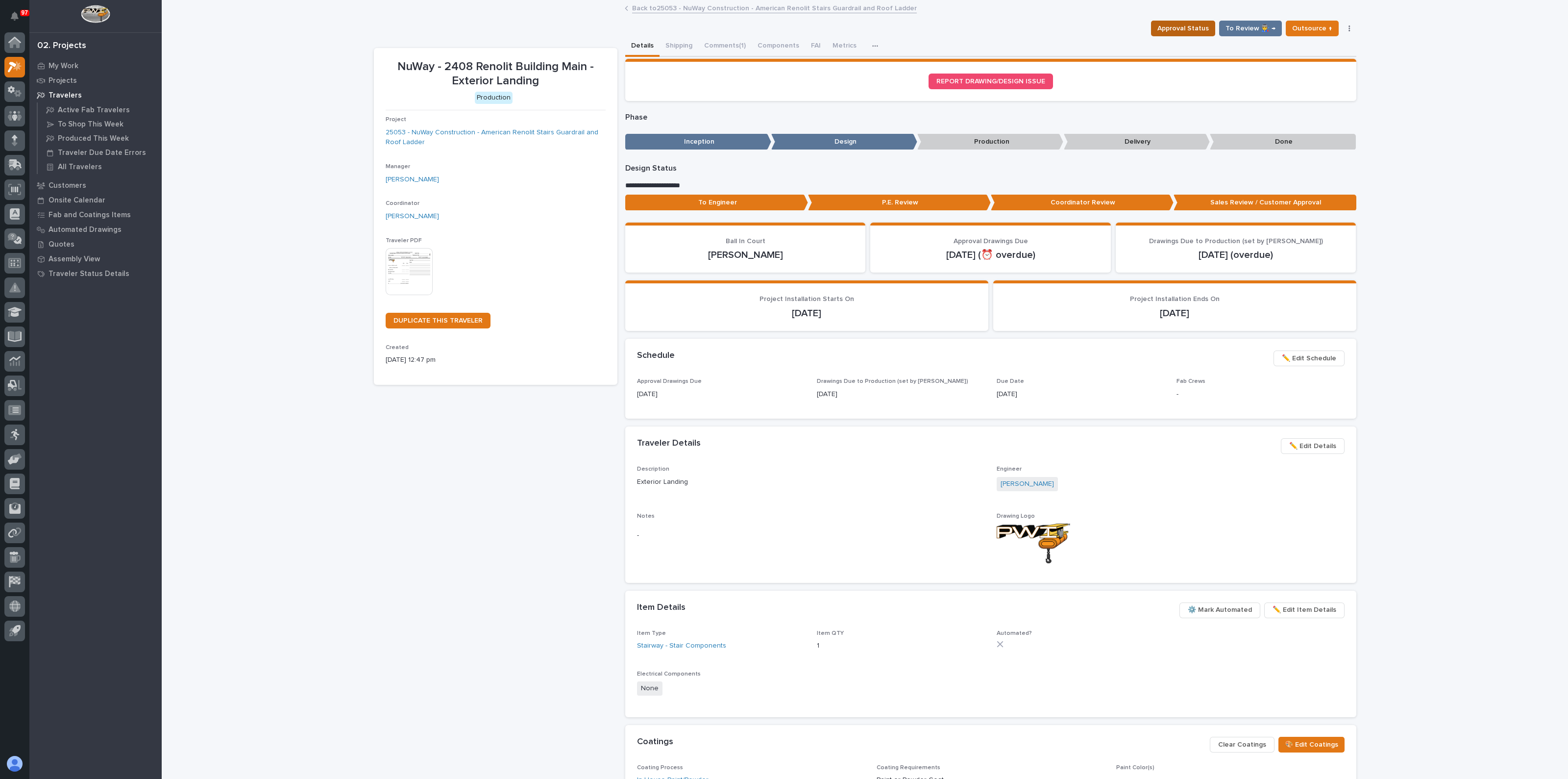
click at [1179, 24] on span "Approval Status" at bounding box center [1183, 28] width 52 height 11
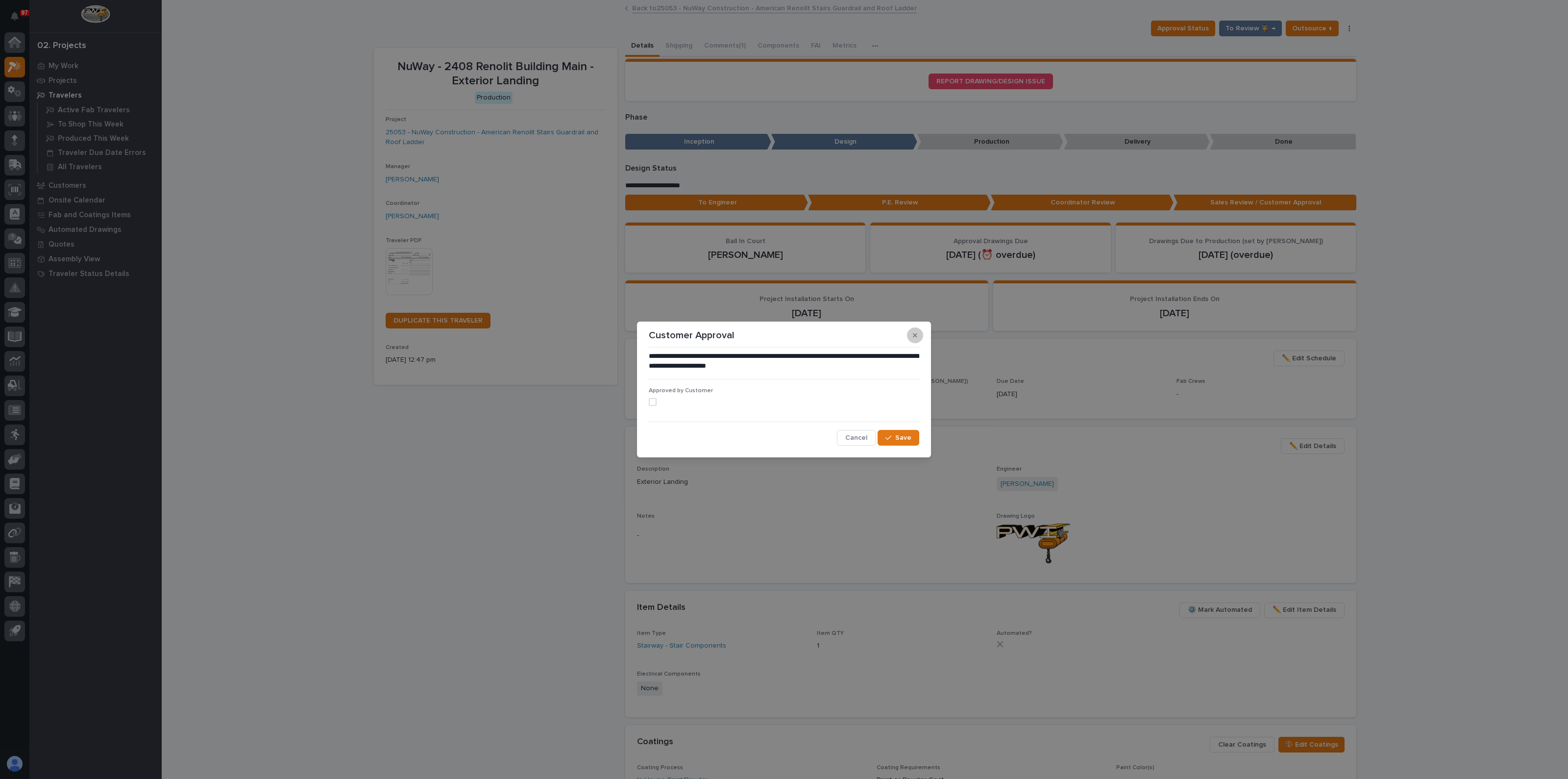
click at [913, 331] on icon "button" at bounding box center [915, 335] width 4 height 7
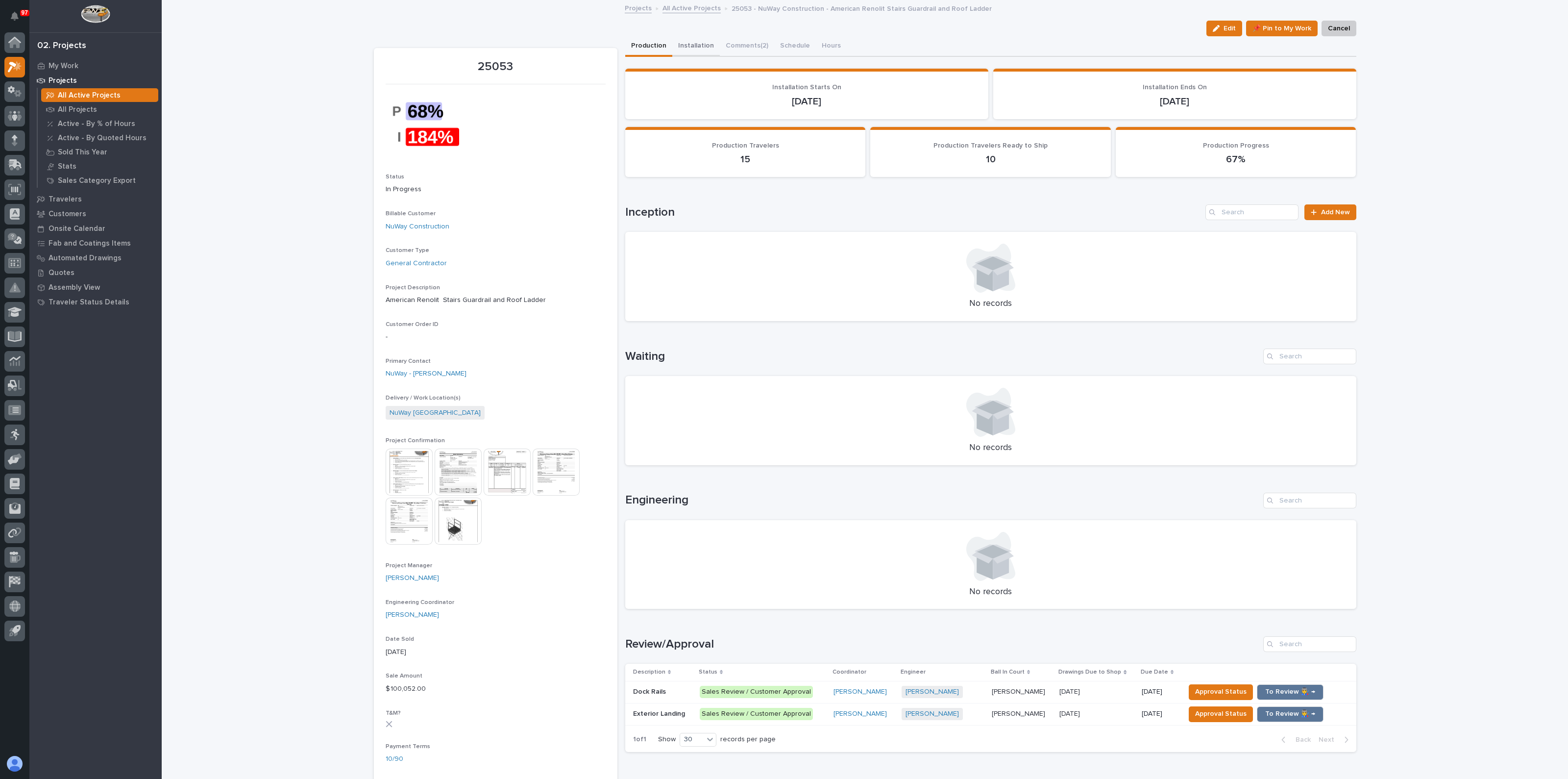
click at [679, 40] on button "Installation" at bounding box center [696, 46] width 47 height 20
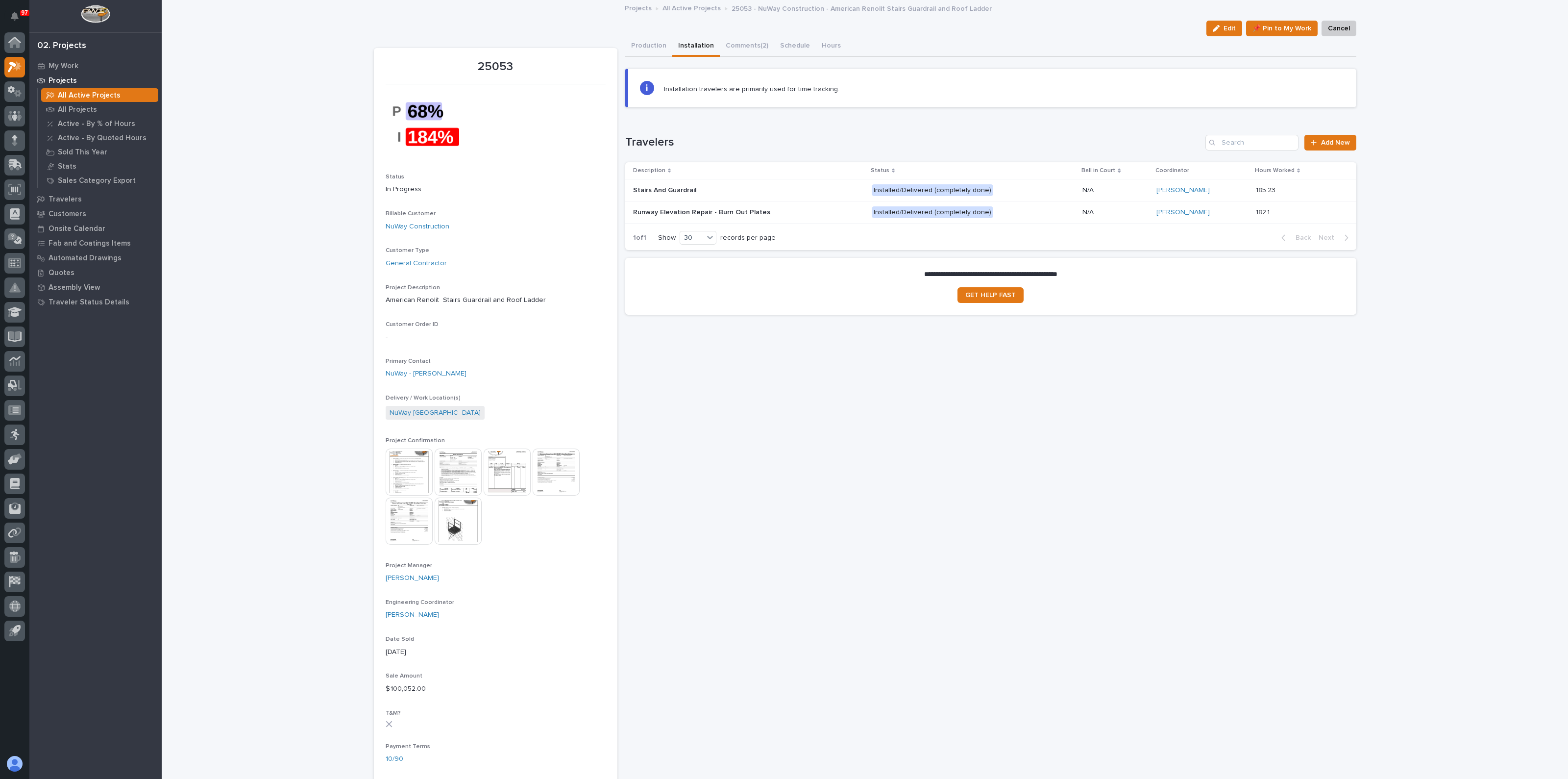
click at [762, 189] on p at bounding box center [718, 190] width 171 height 8
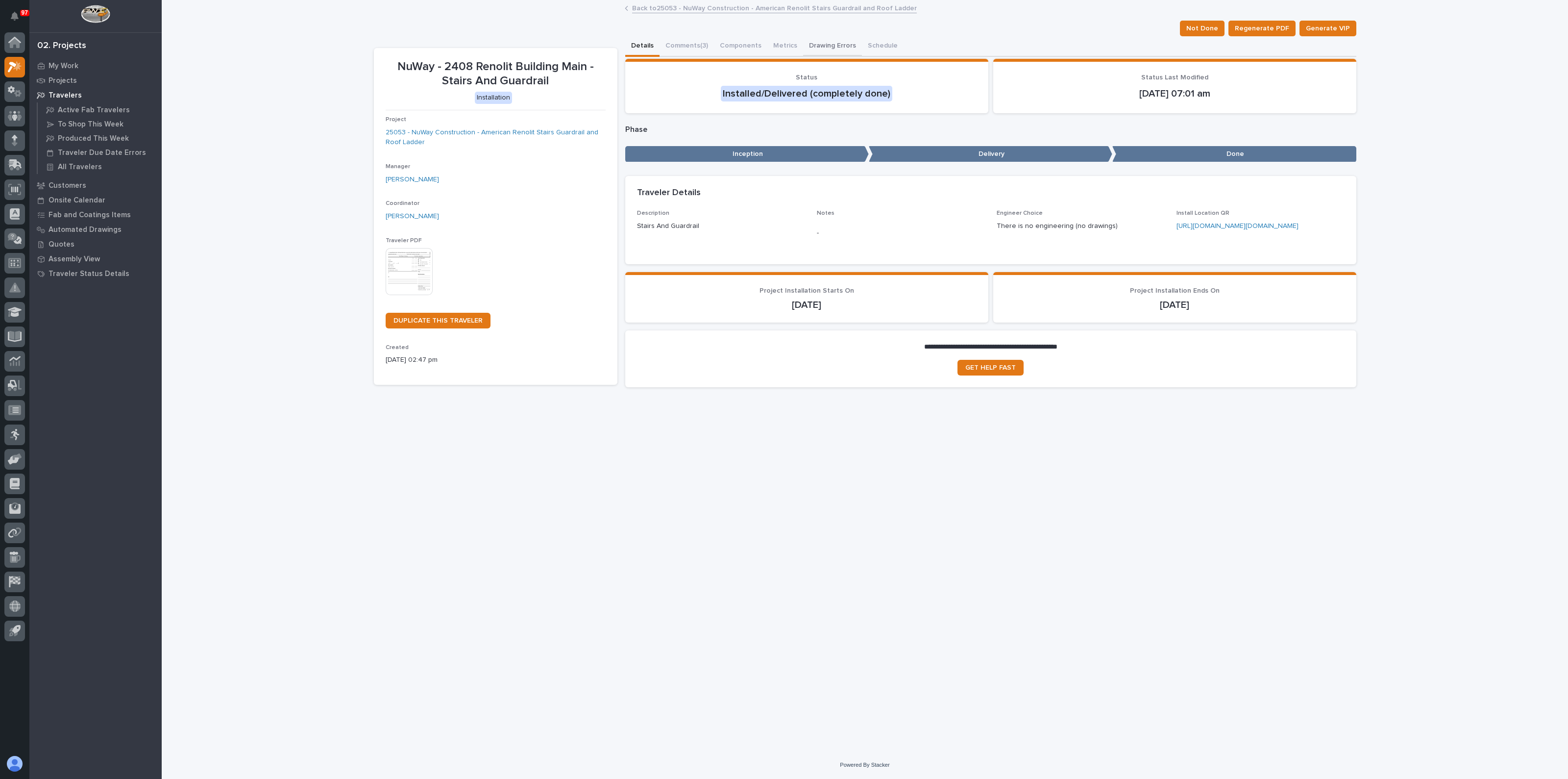
click at [822, 46] on button "Drawing Errors" at bounding box center [832, 46] width 59 height 20
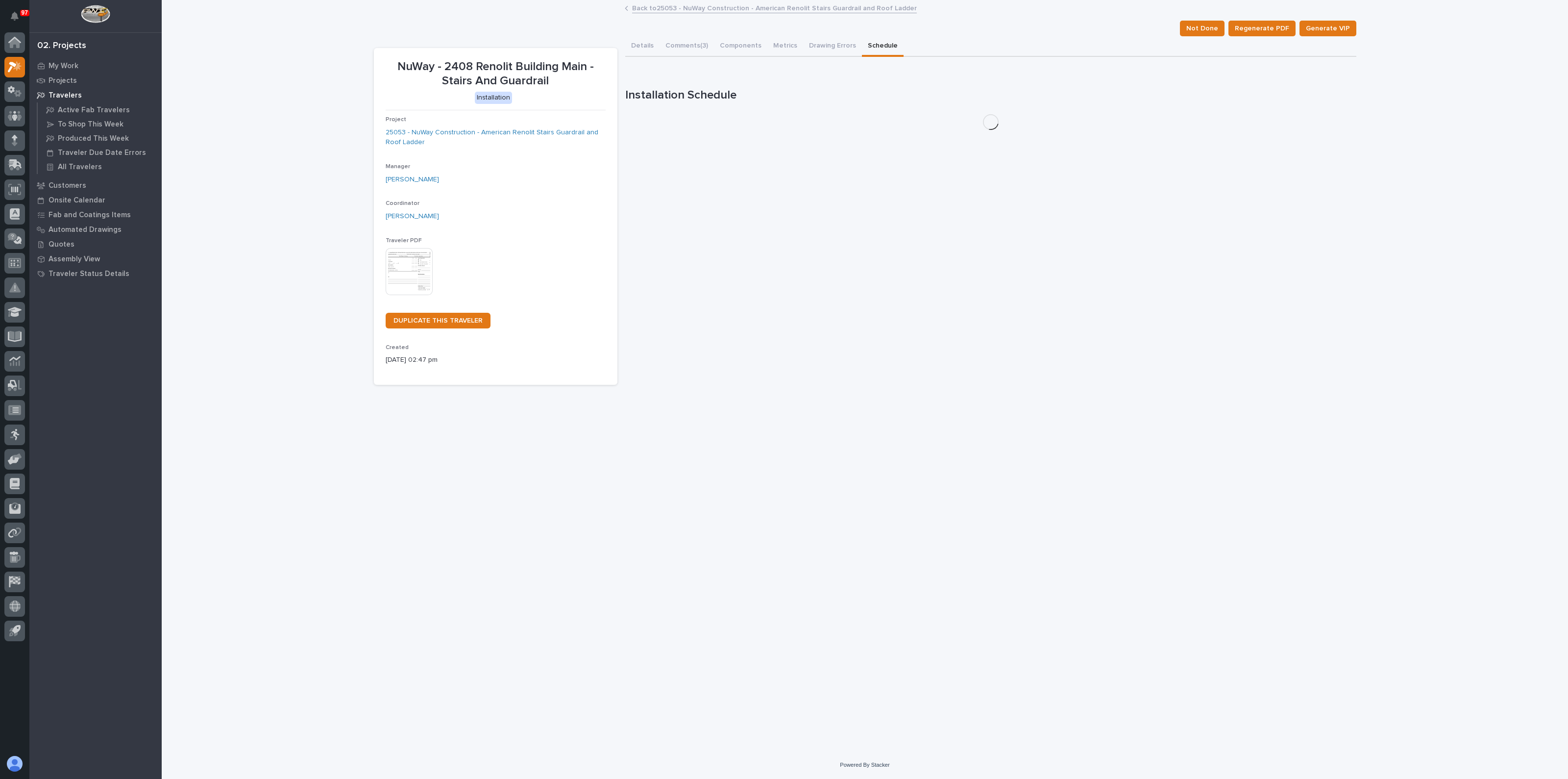
click at [867, 40] on button "Schedule" at bounding box center [882, 46] width 41 height 20
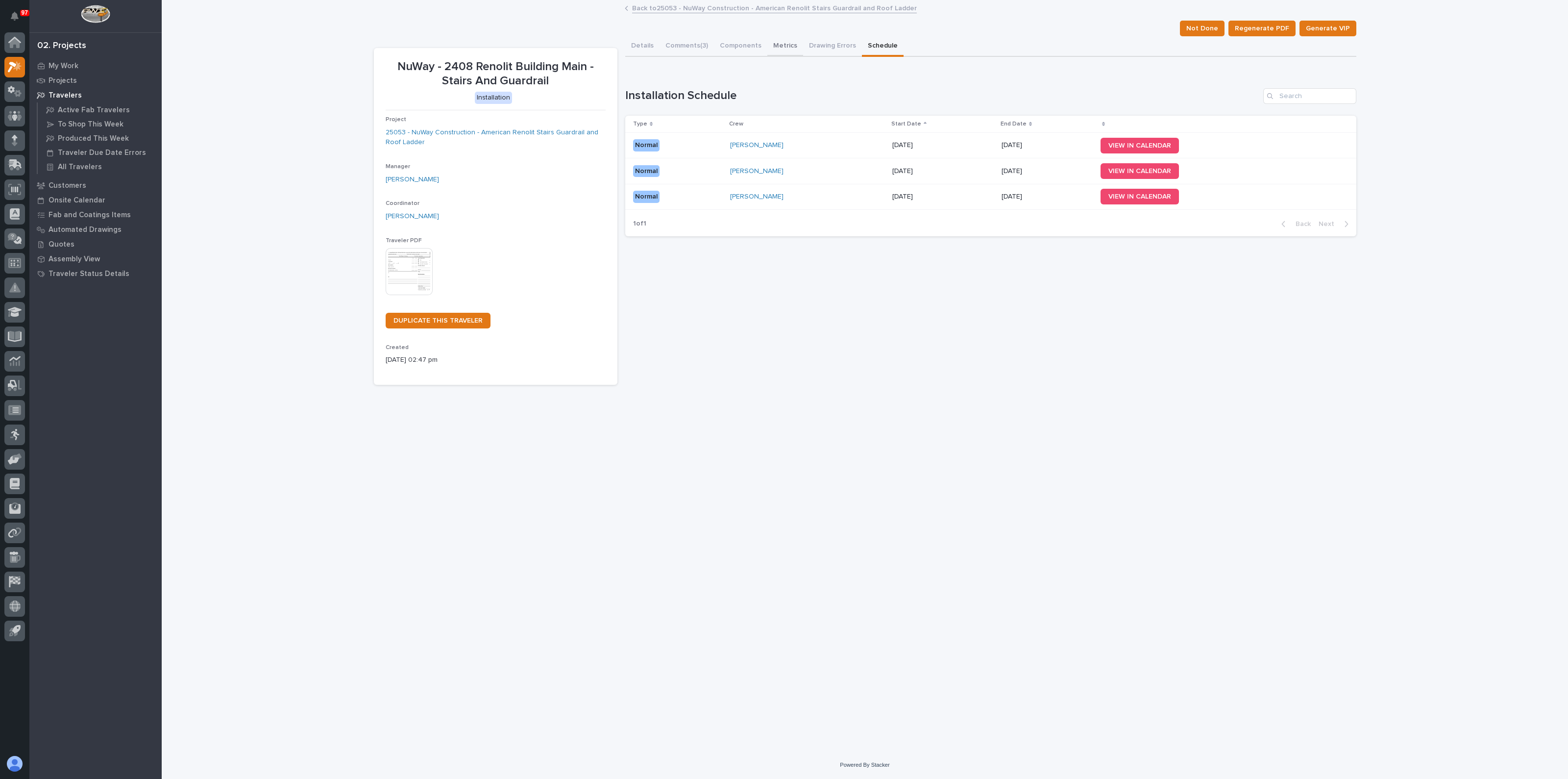
click at [788, 40] on button "Metrics" at bounding box center [785, 46] width 36 height 20
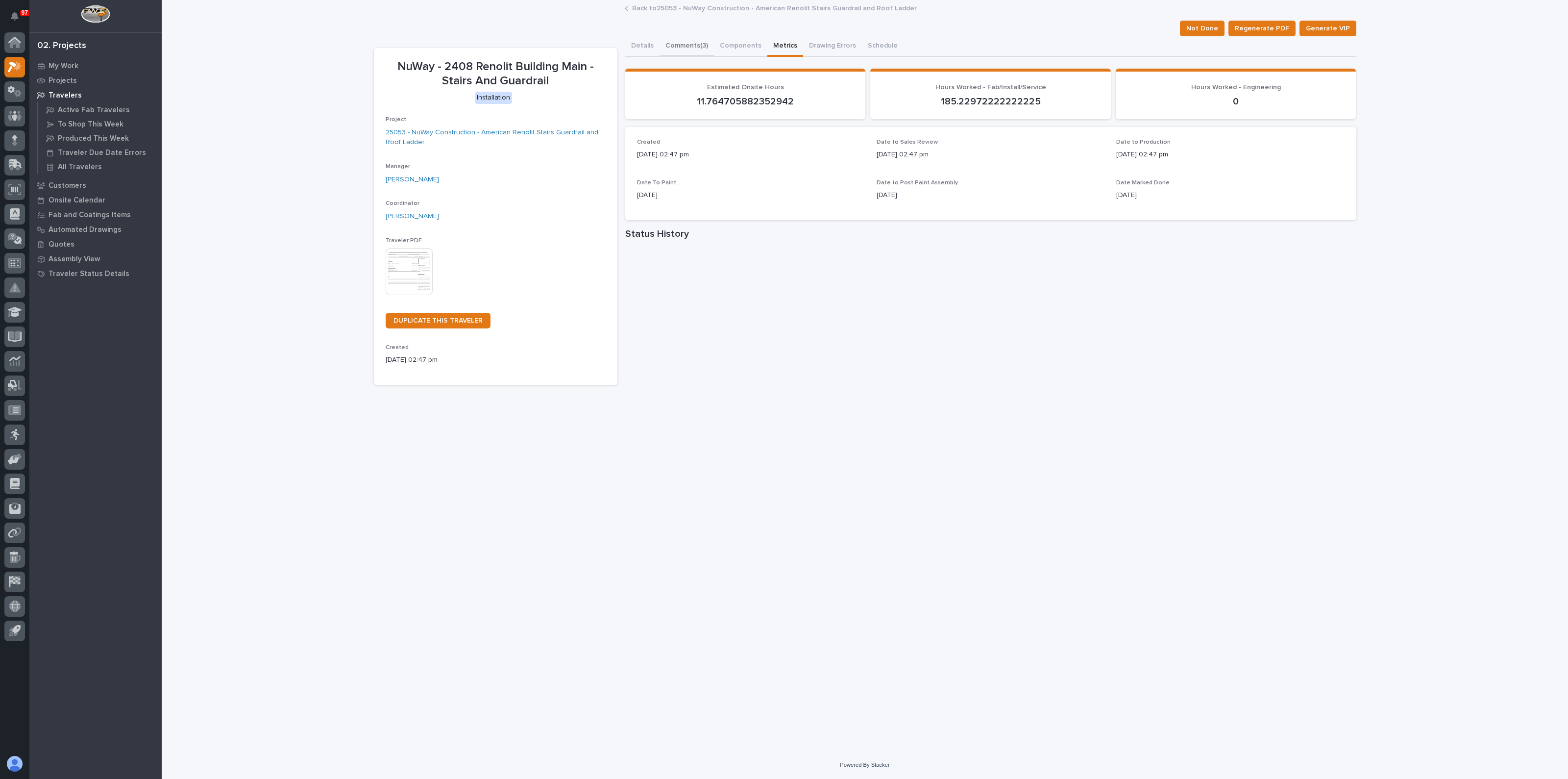
click at [684, 38] on button "Comments (3)" at bounding box center [686, 46] width 54 height 20
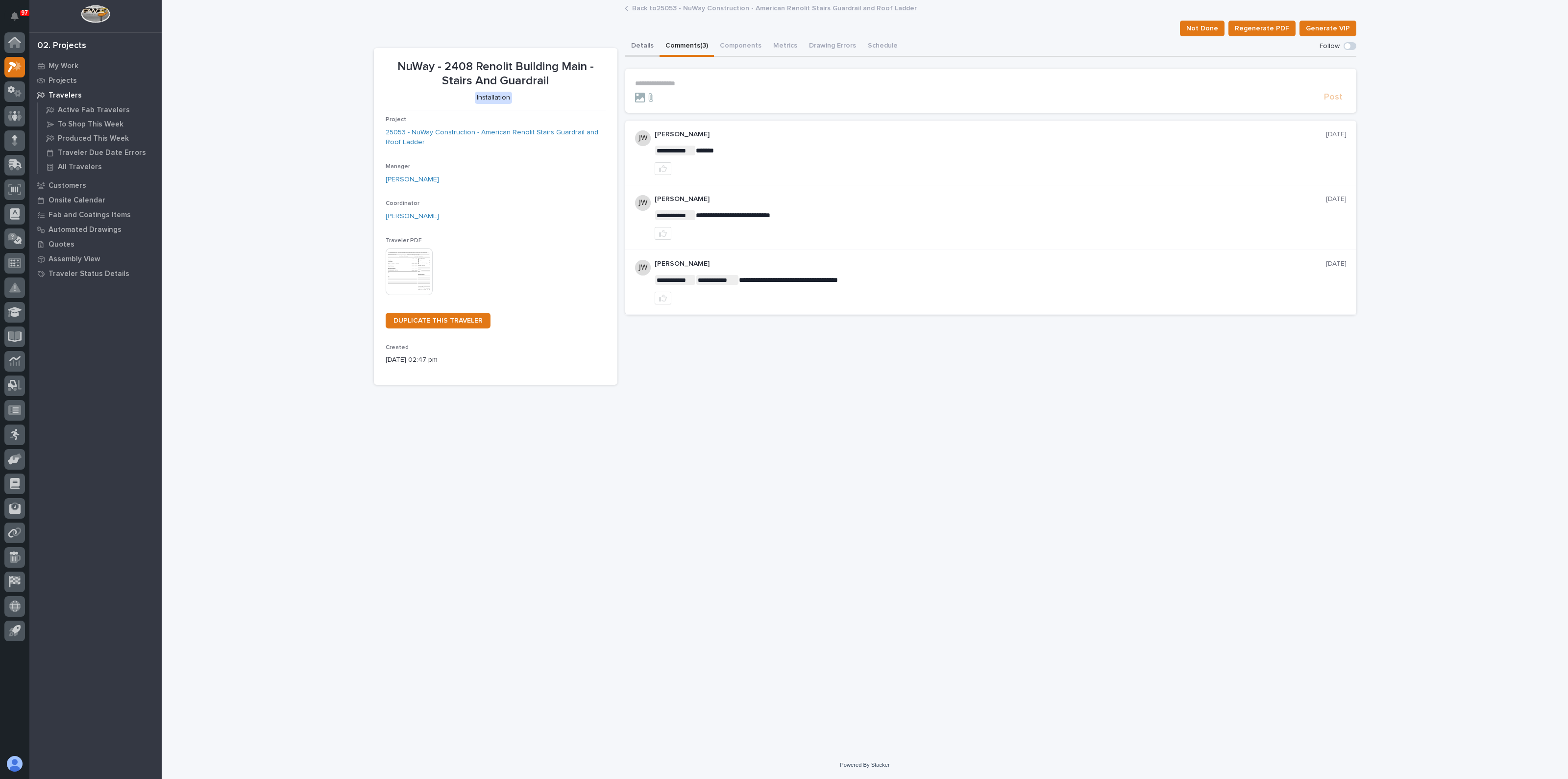
click at [651, 45] on button "Details" at bounding box center [642, 46] width 34 height 20
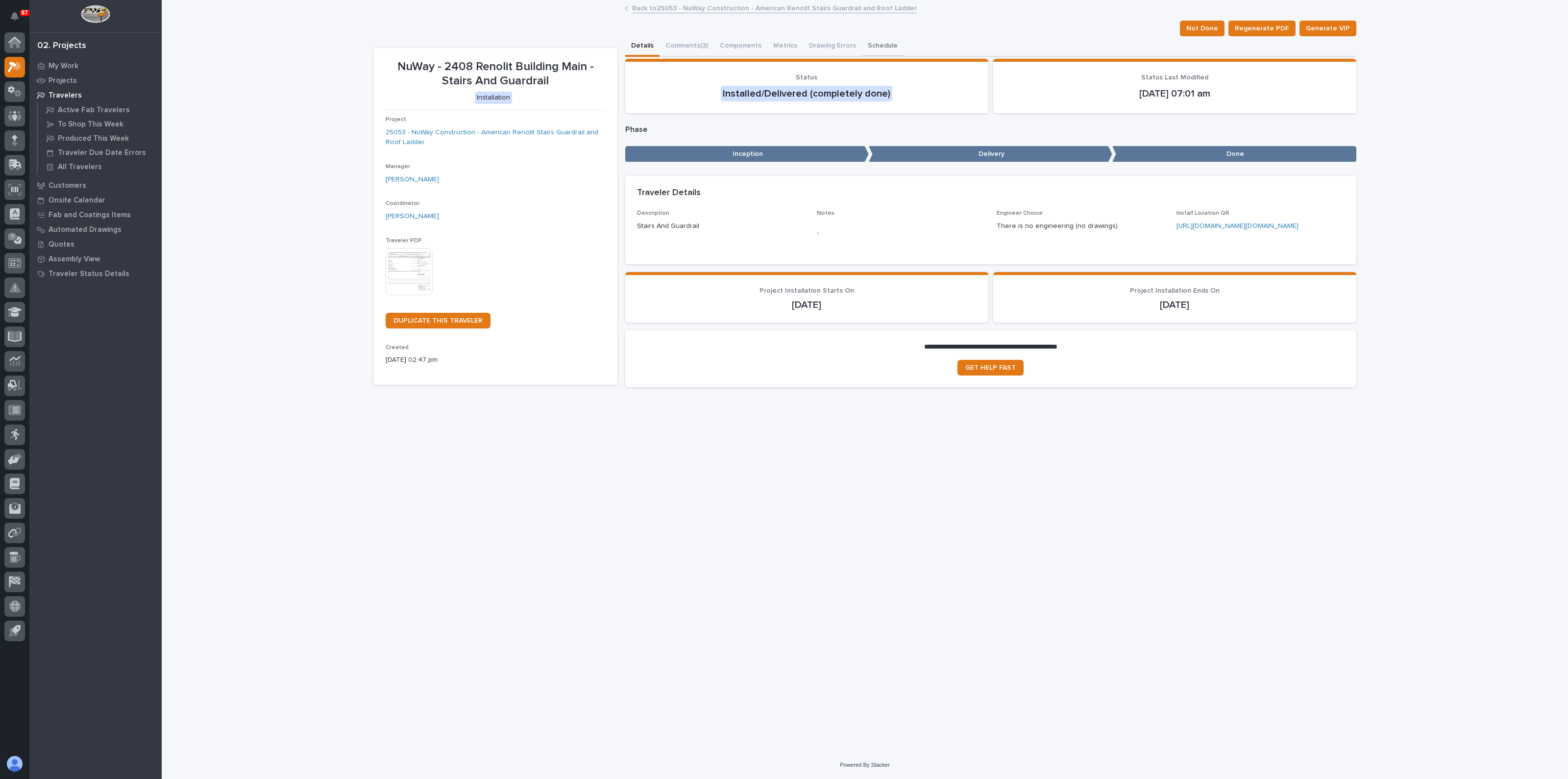
click at [863, 40] on button "Schedule" at bounding box center [882, 46] width 41 height 20
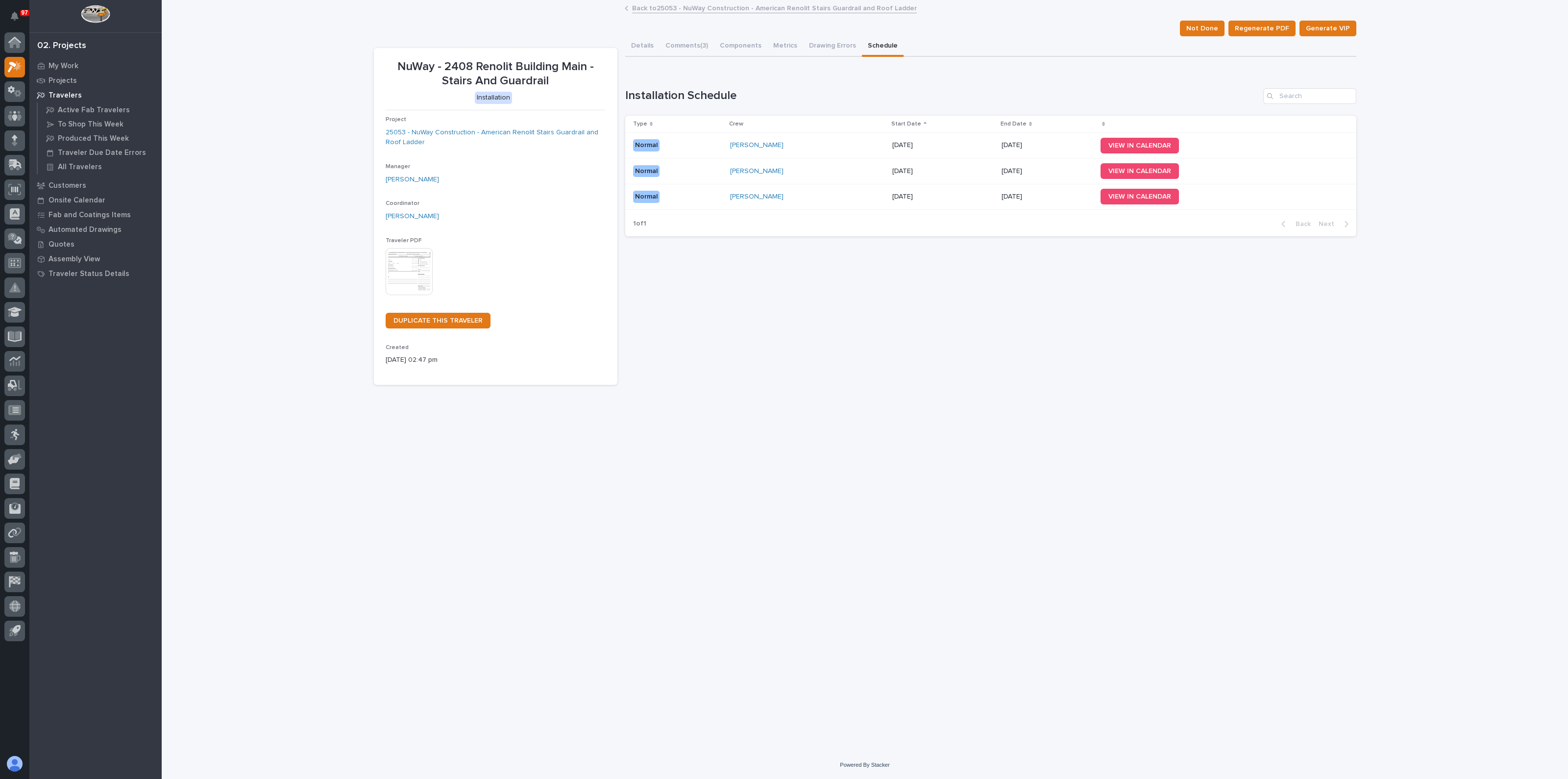
click at [937, 169] on p "[DATE]" at bounding box center [942, 171] width 101 height 8
click at [952, 147] on p "[DATE]" at bounding box center [942, 145] width 101 height 8
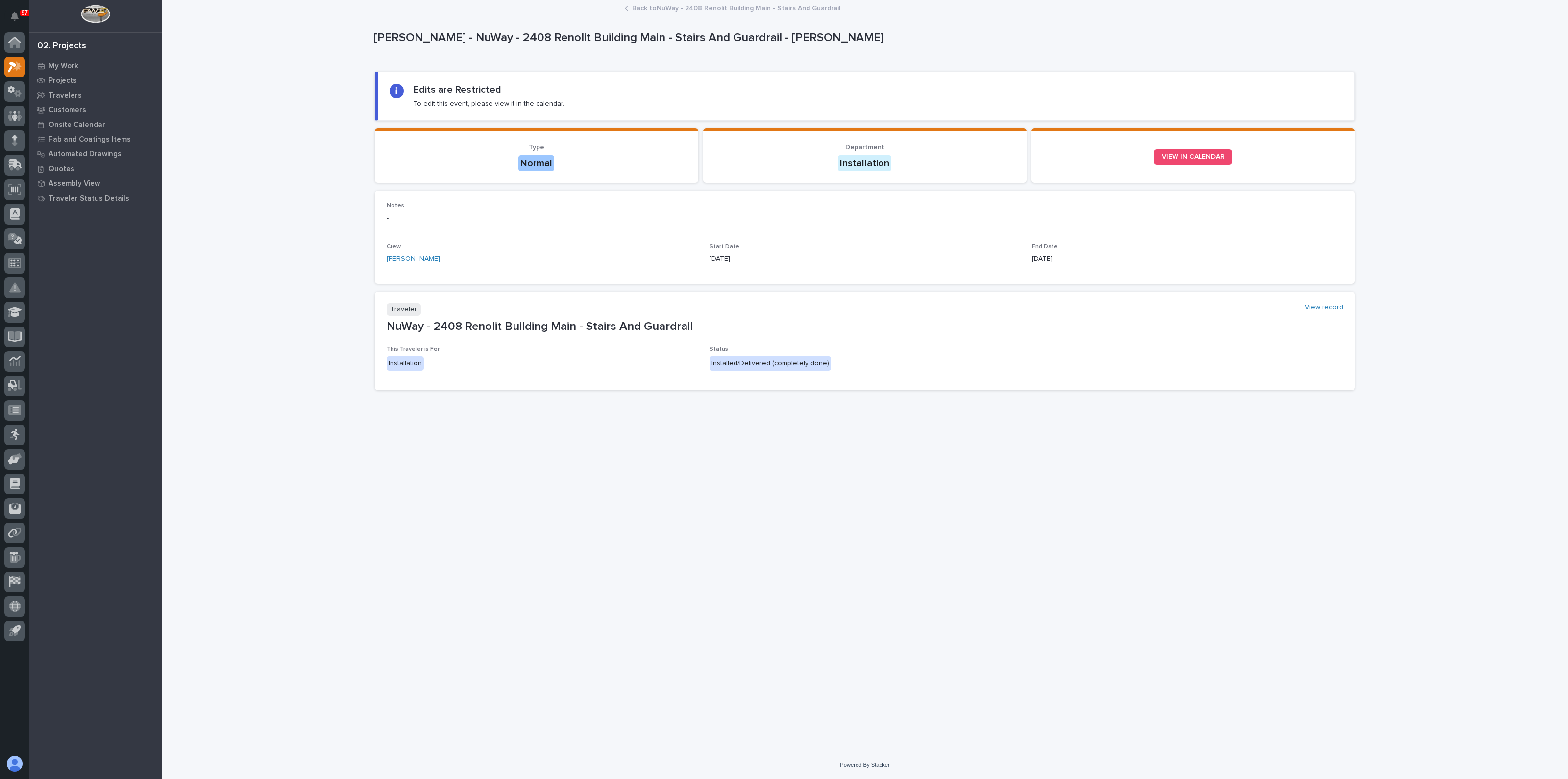
click at [1319, 305] on link "View record" at bounding box center [1324, 307] width 38 height 8
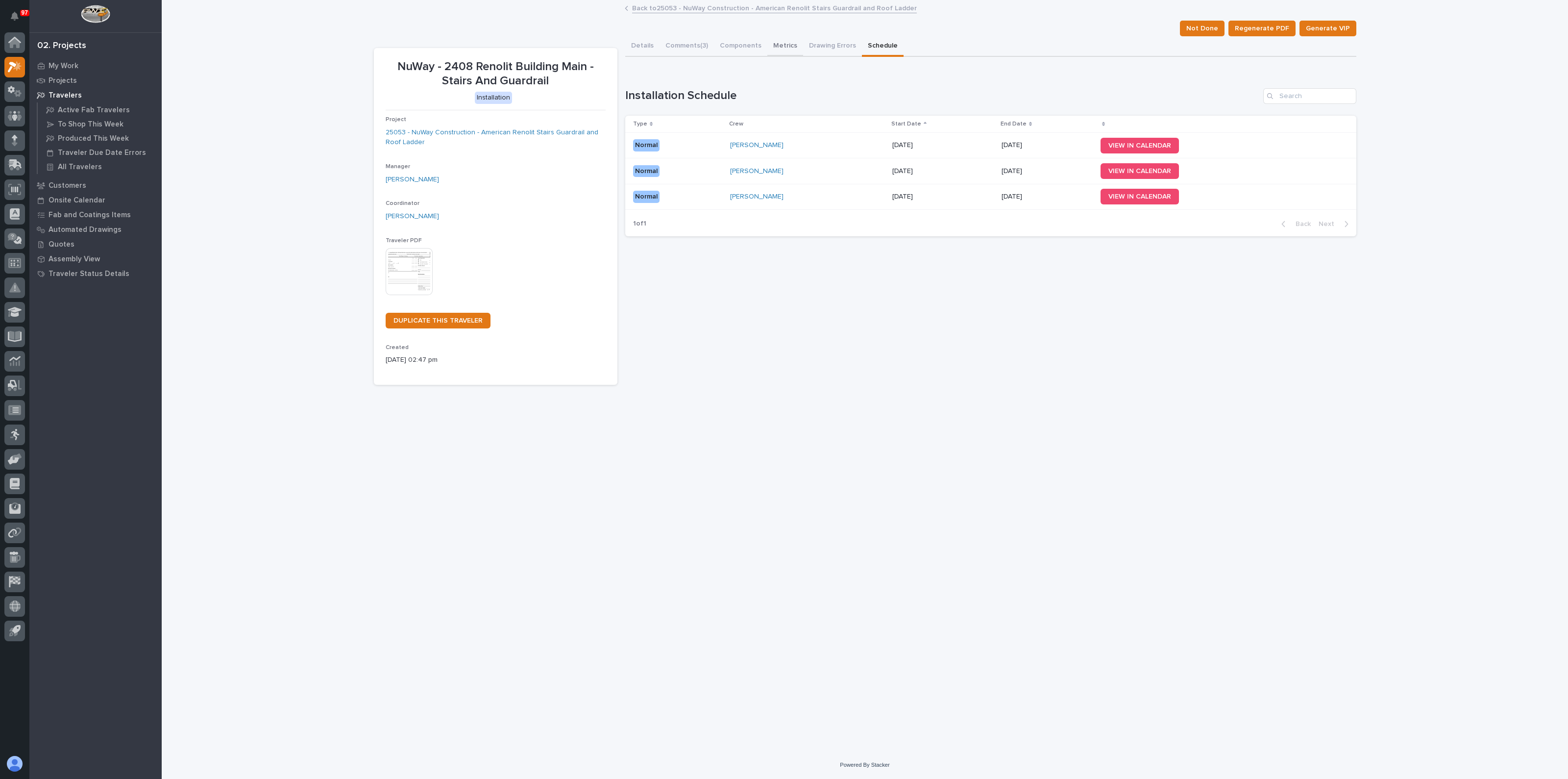
click at [780, 41] on button "Metrics" at bounding box center [785, 46] width 36 height 20
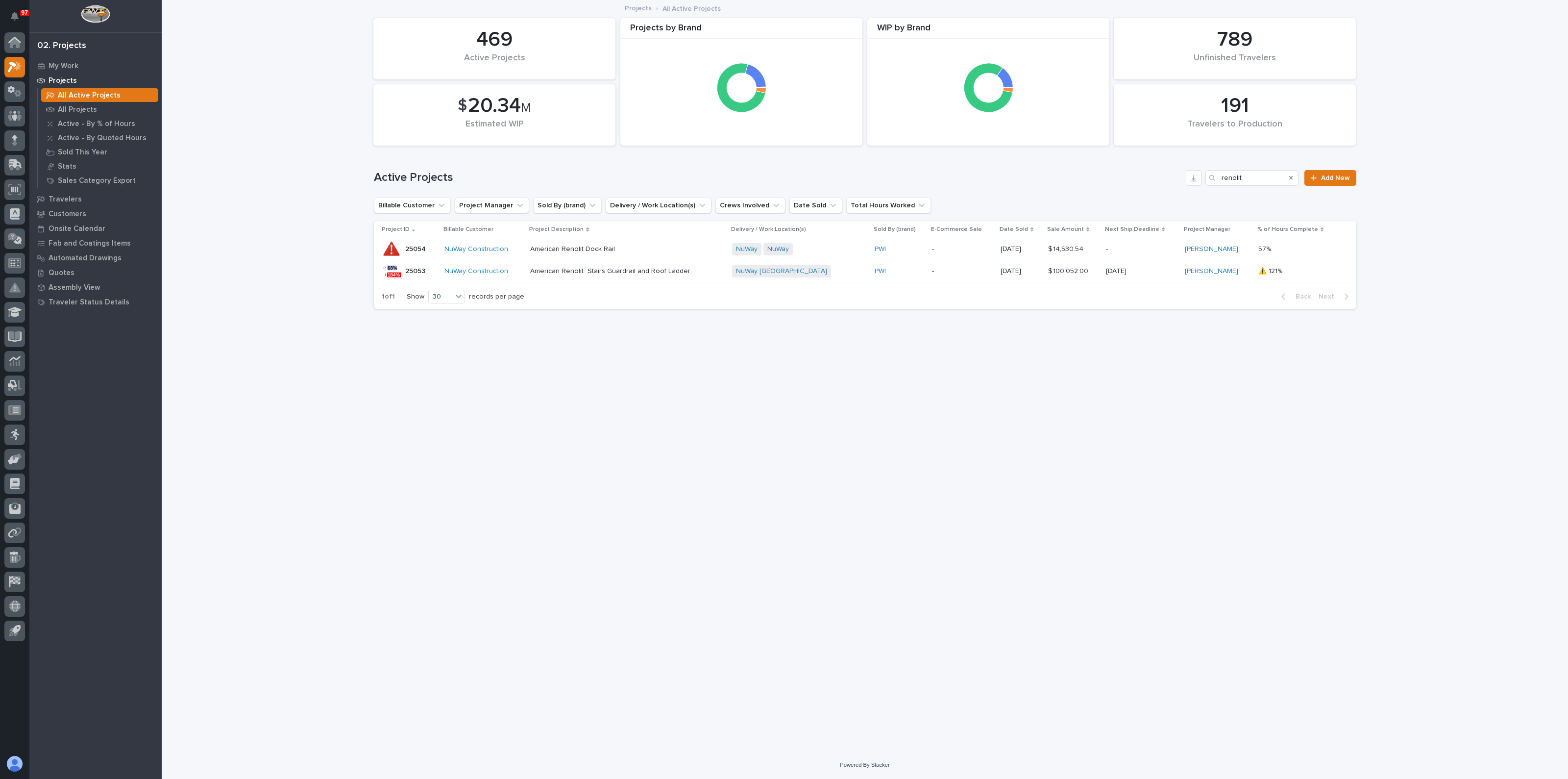
drag, startPoint x: 592, startPoint y: 283, endPoint x: 588, endPoint y: 277, distance: 7.2
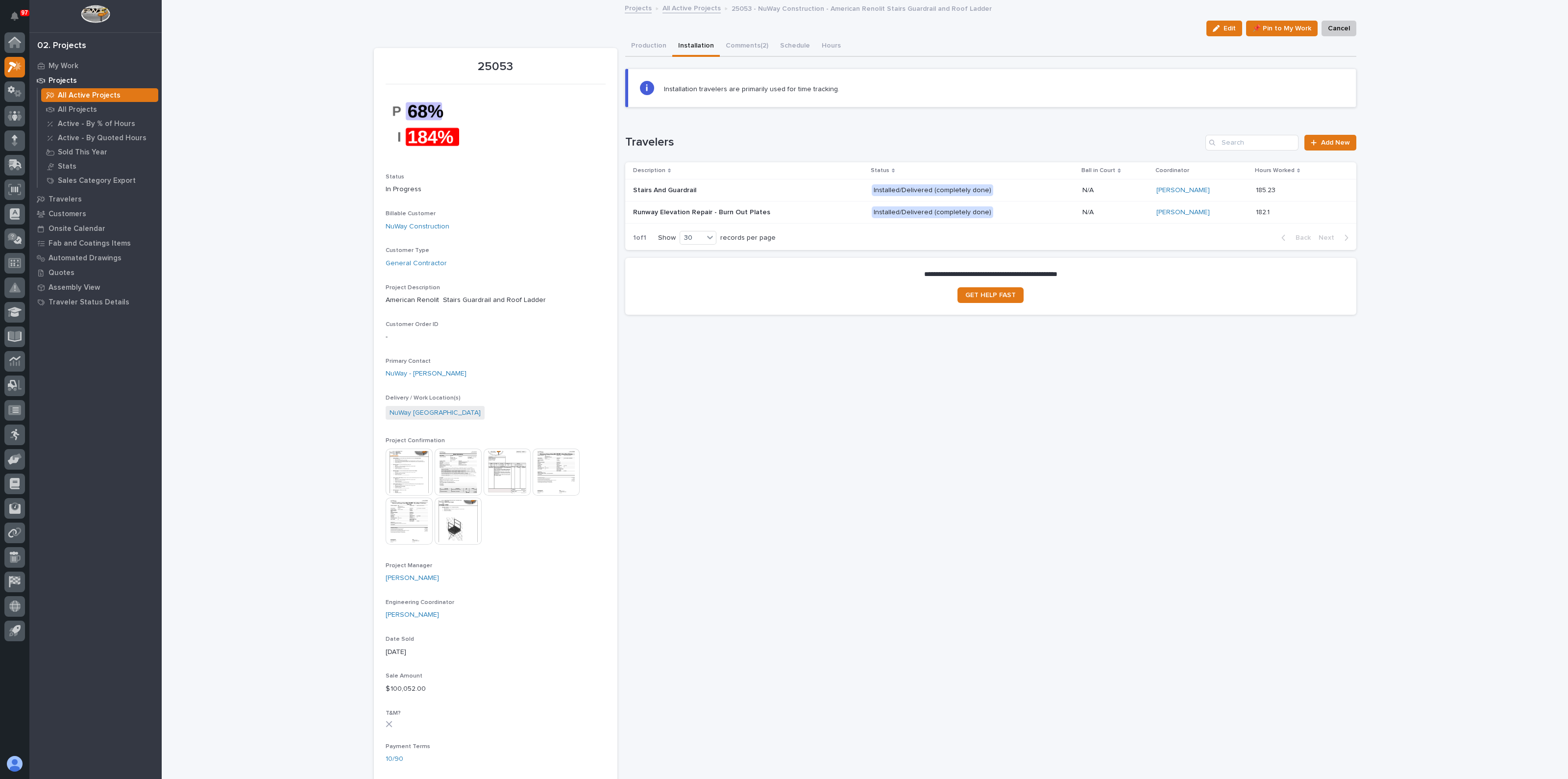
click at [664, 209] on p "Runway Elevation Repair - Burn Out Plates" at bounding box center [702, 212] width 139 height 11
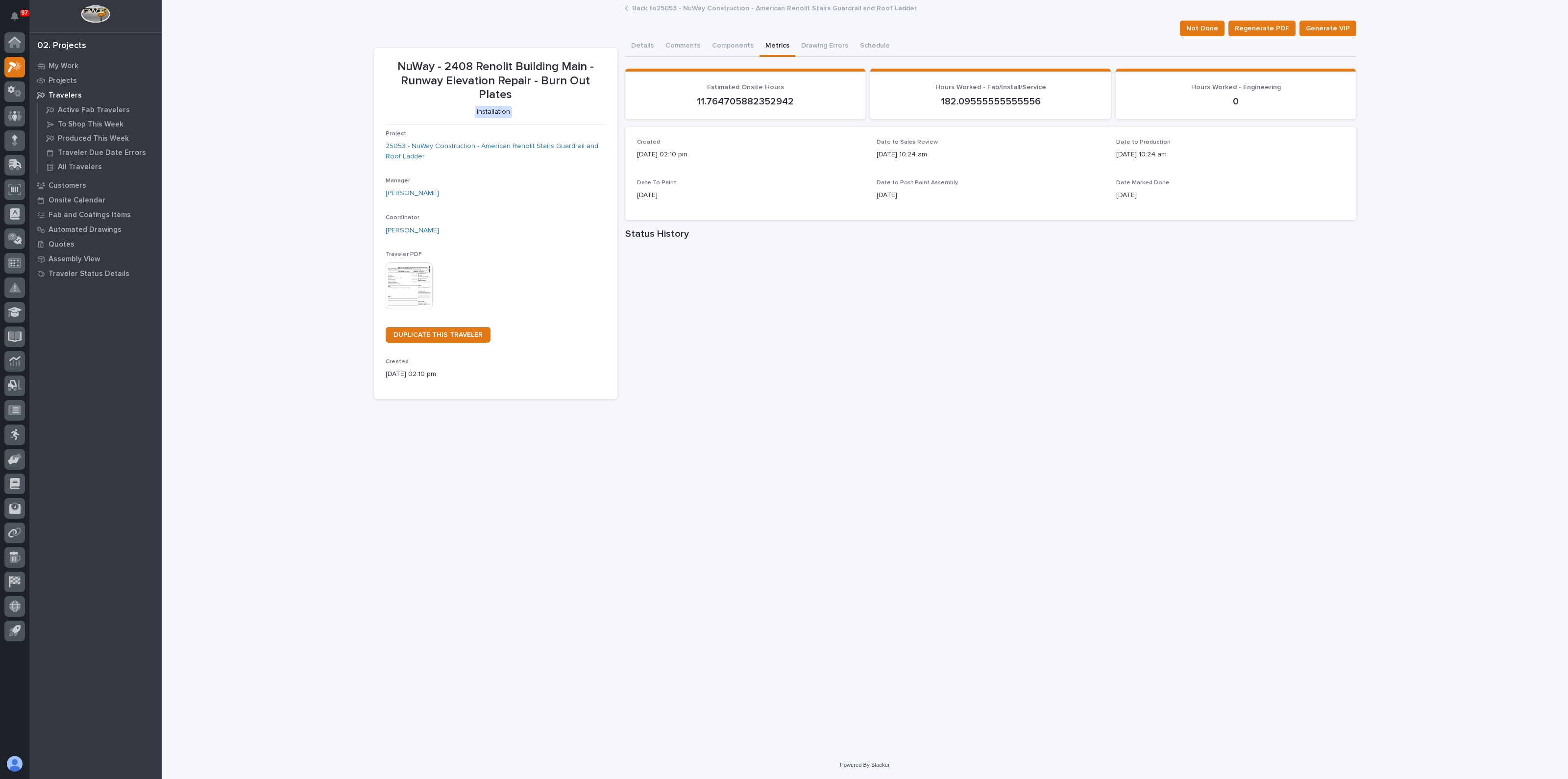
click at [774, 41] on button "Metrics" at bounding box center [777, 46] width 36 height 20
click at [865, 43] on button "Schedule" at bounding box center [875, 46] width 41 height 20
click at [762, 38] on button "Metrics" at bounding box center [777, 46] width 36 height 20
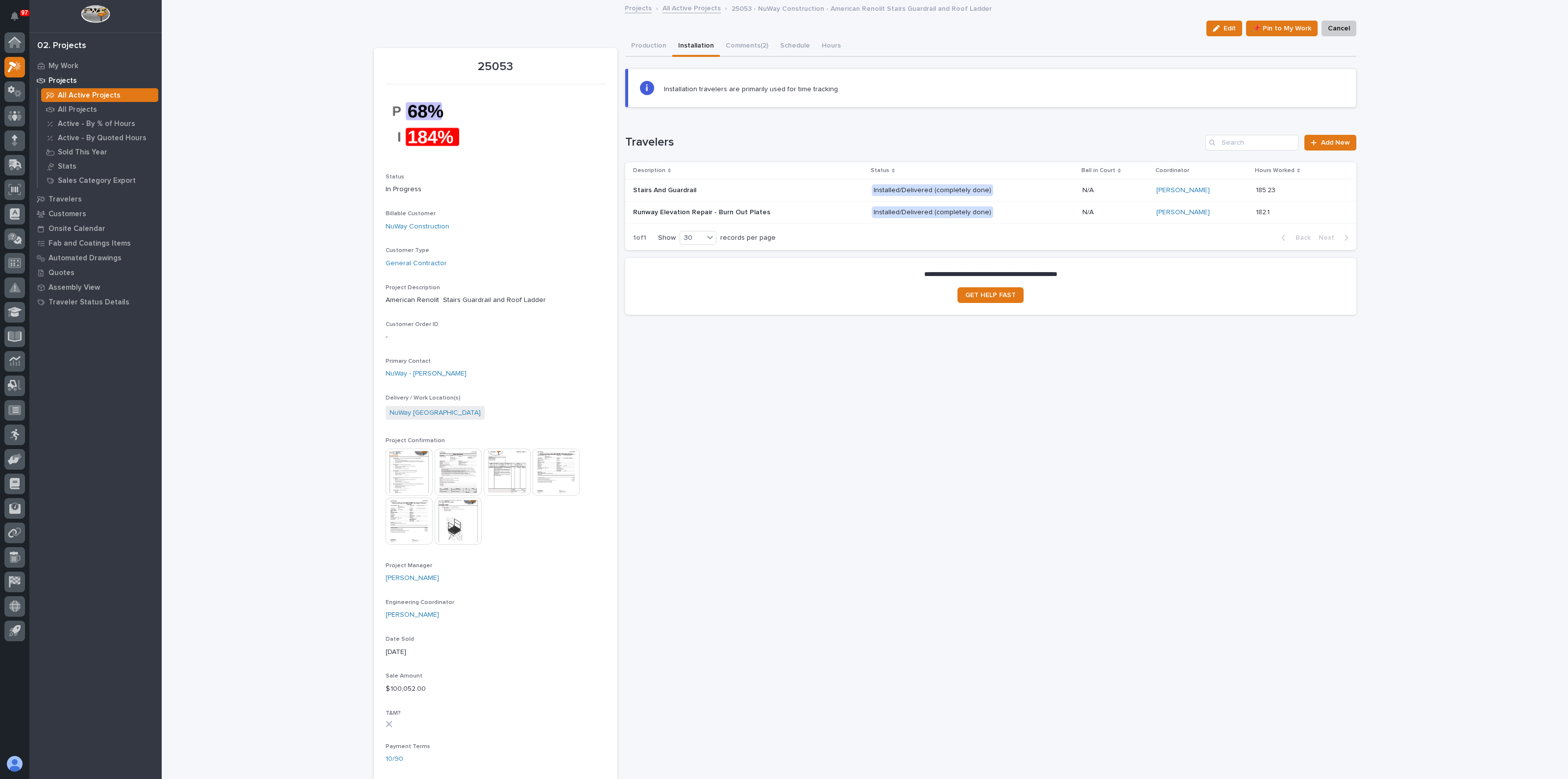
click at [768, 208] on p at bounding box center [718, 212] width 171 height 8
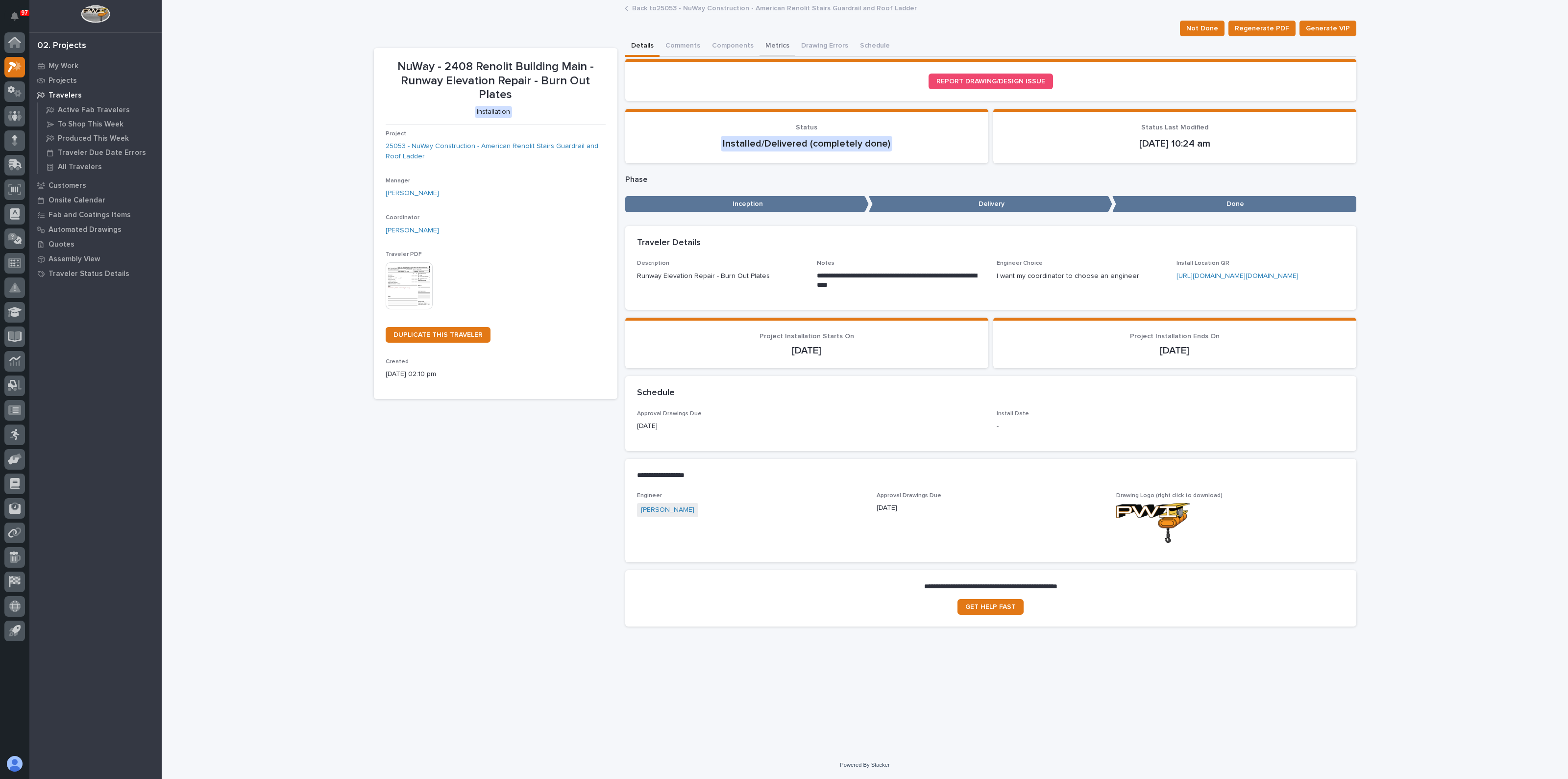
click at [773, 44] on button "Metrics" at bounding box center [777, 46] width 36 height 20
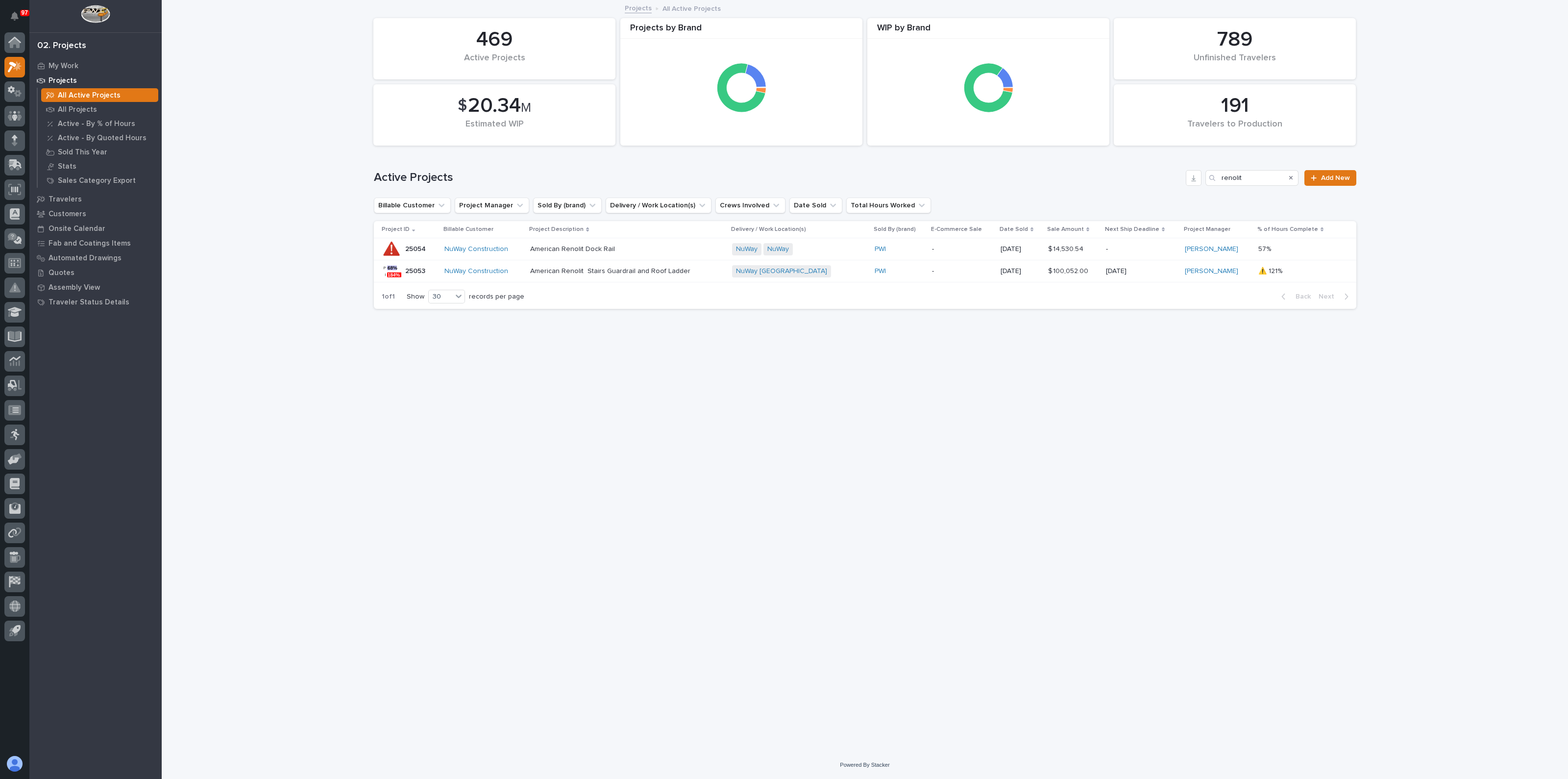
drag, startPoint x: 732, startPoint y: 196, endPoint x: 730, endPoint y: 191, distance: 5.4
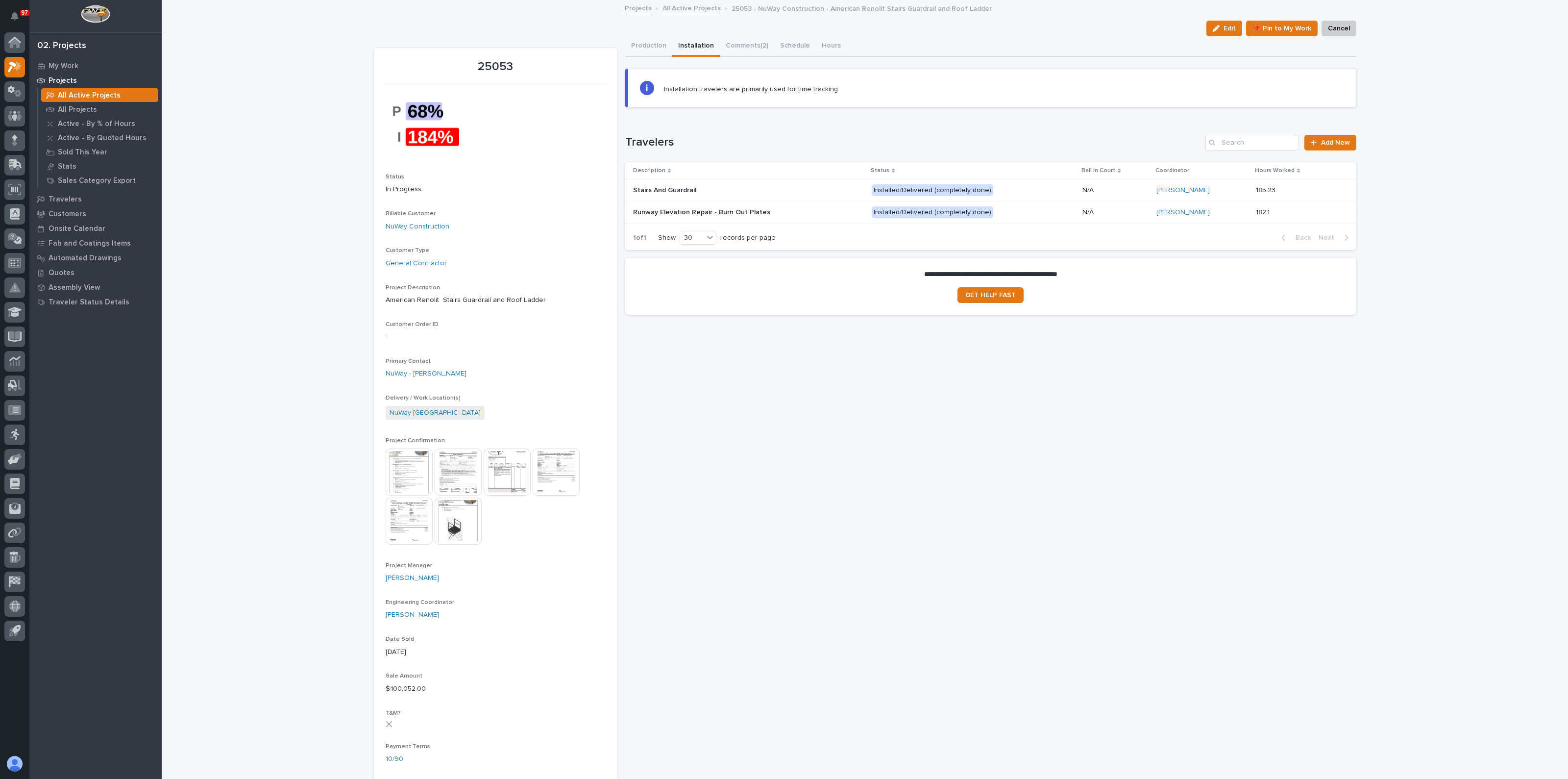
click at [714, 186] on p at bounding box center [718, 190] width 171 height 8
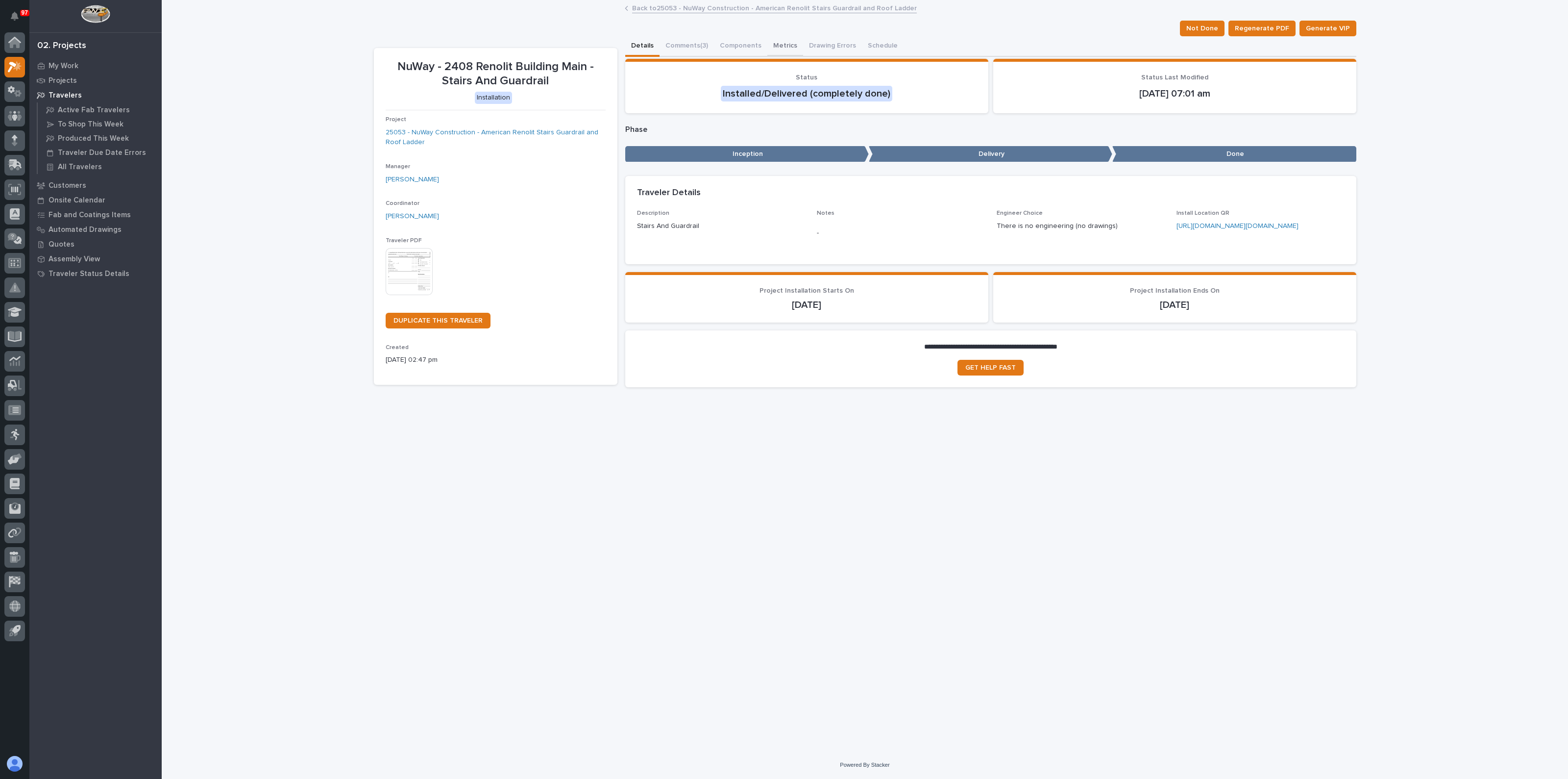
click at [789, 45] on button "Metrics" at bounding box center [785, 46] width 36 height 20
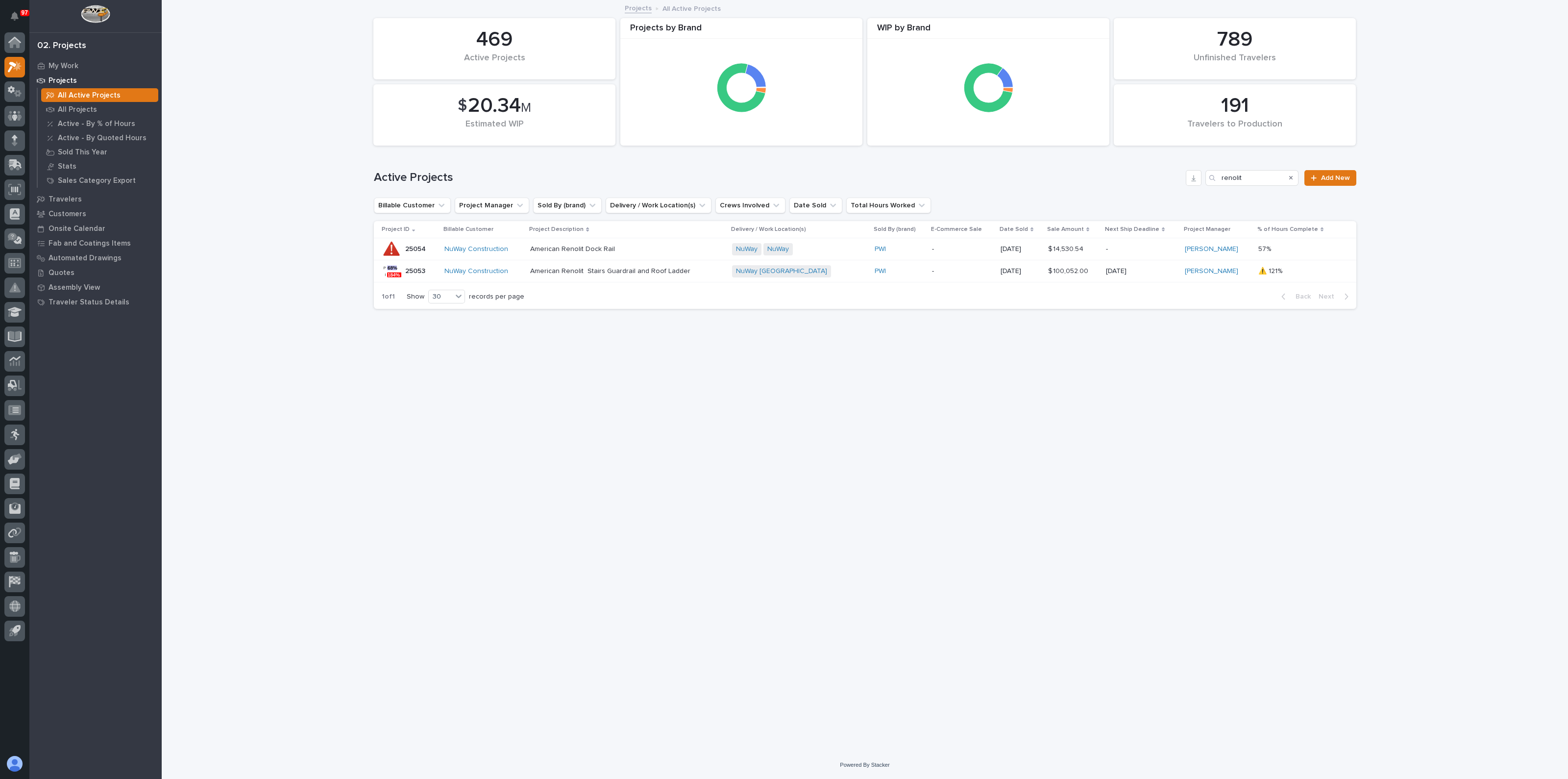
drag, startPoint x: 518, startPoint y: 364, endPoint x: 522, endPoint y: 376, distance: 12.6
click at [557, 248] on p "American Renolit Dock Rail" at bounding box center [615, 249] width 171 height 8
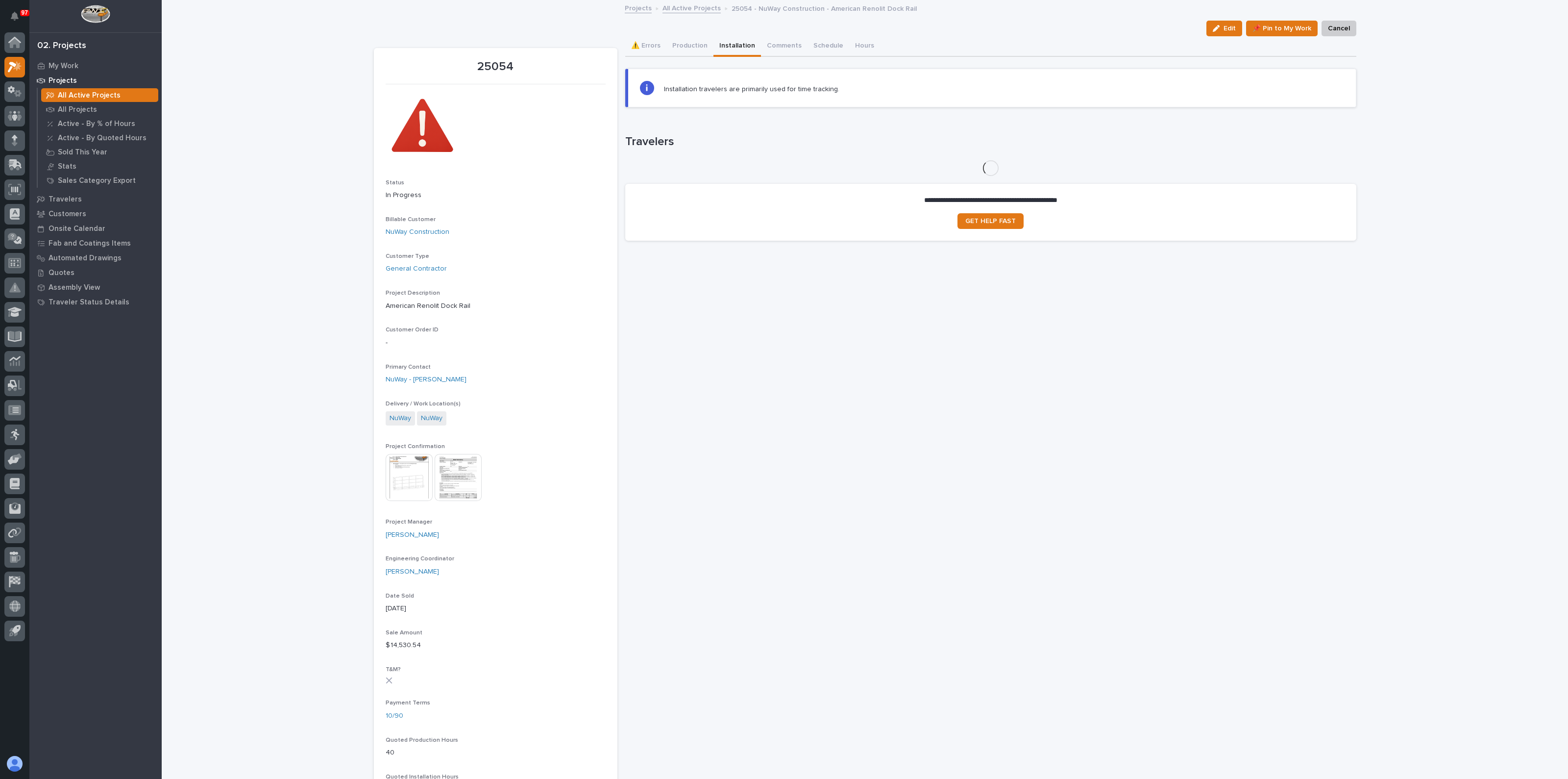
click at [714, 45] on button "Installation" at bounding box center [737, 46] width 47 height 20
click at [677, 45] on button "Production" at bounding box center [690, 46] width 47 height 20
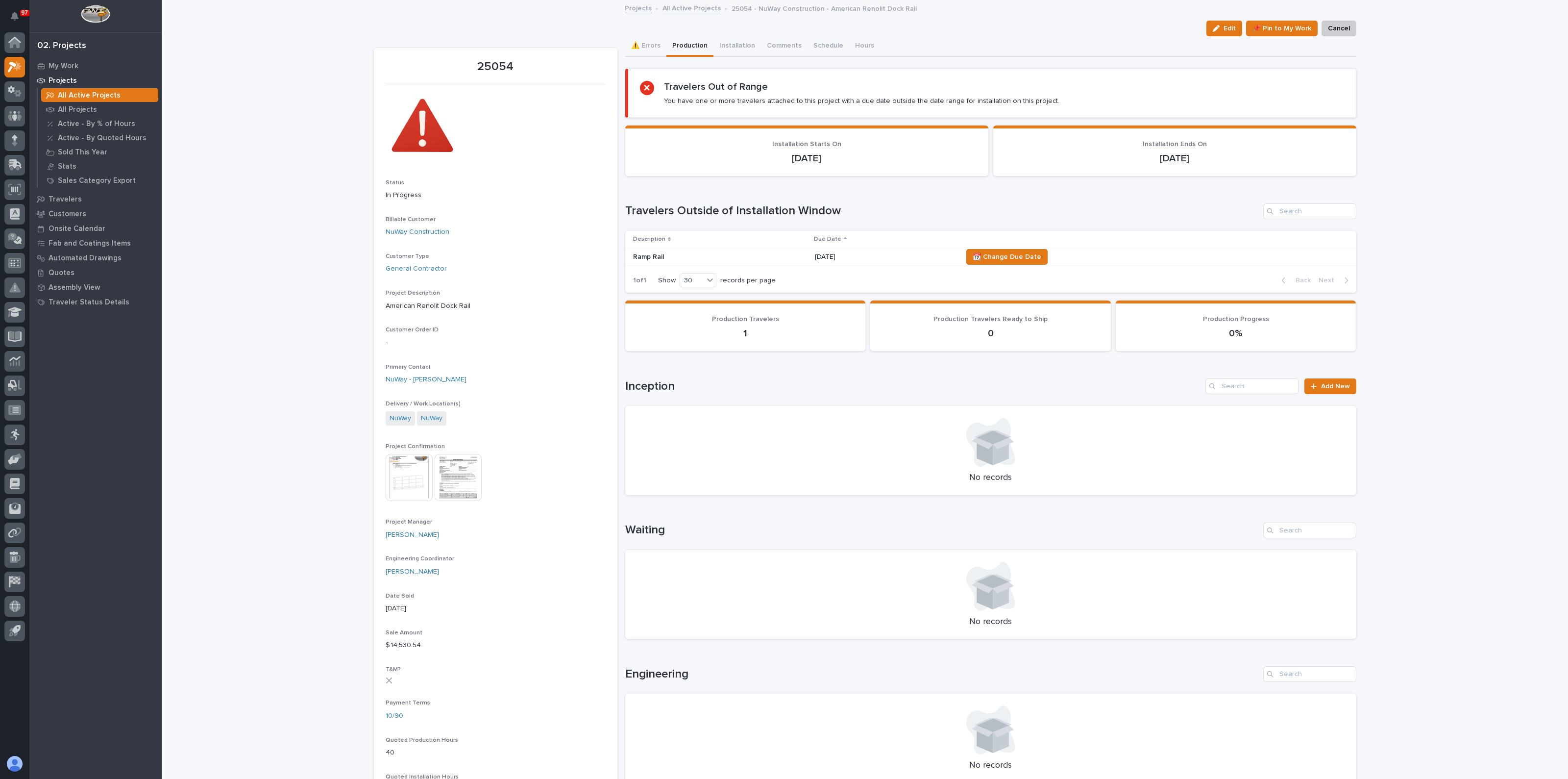
click at [647, 256] on p "Ramp Rail" at bounding box center [718, 257] width 171 height 8
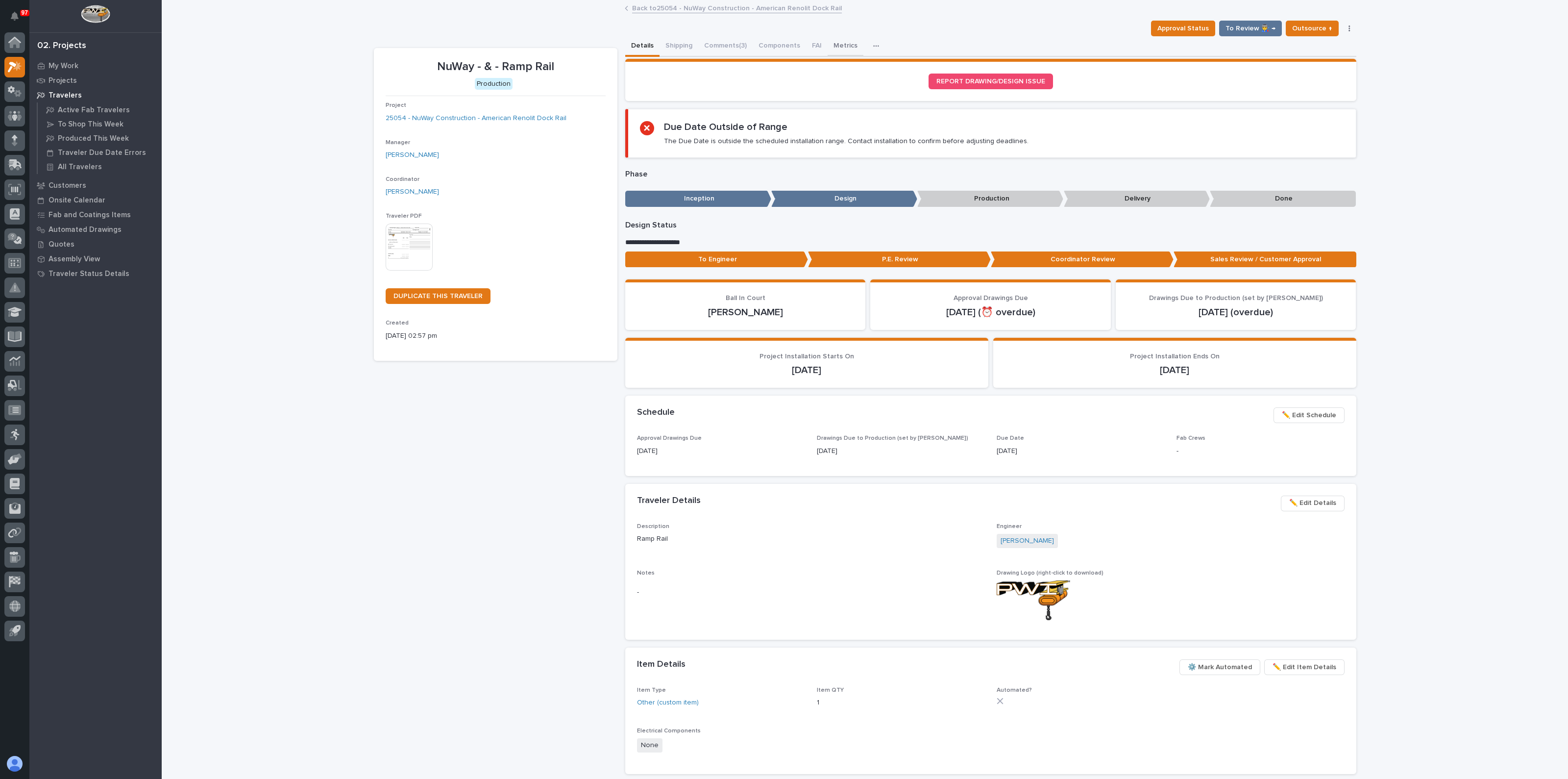
click at [836, 45] on button "Metrics" at bounding box center [846, 46] width 36 height 20
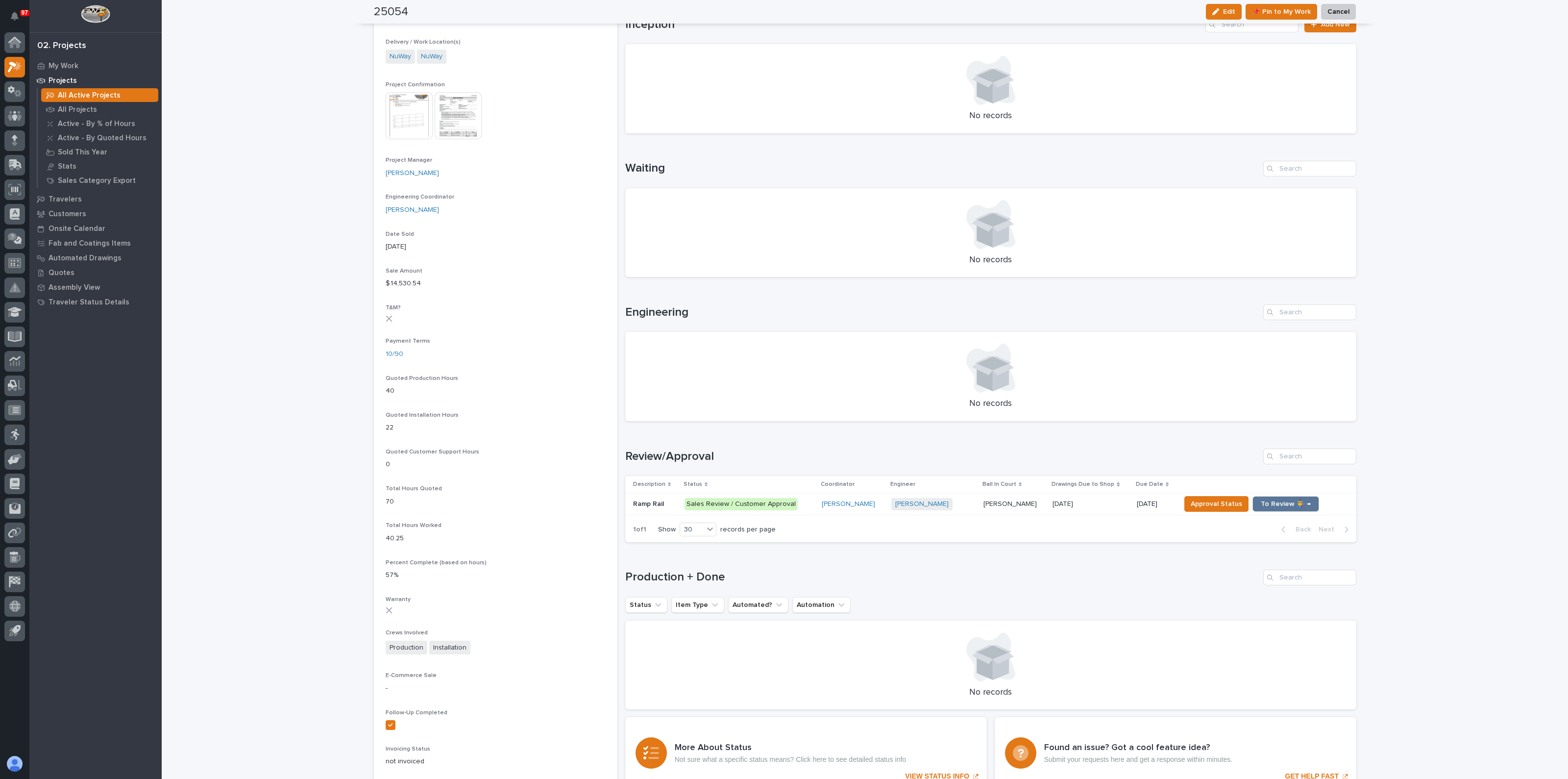
scroll to position [368, 0]
